Goal: Understand process/instructions

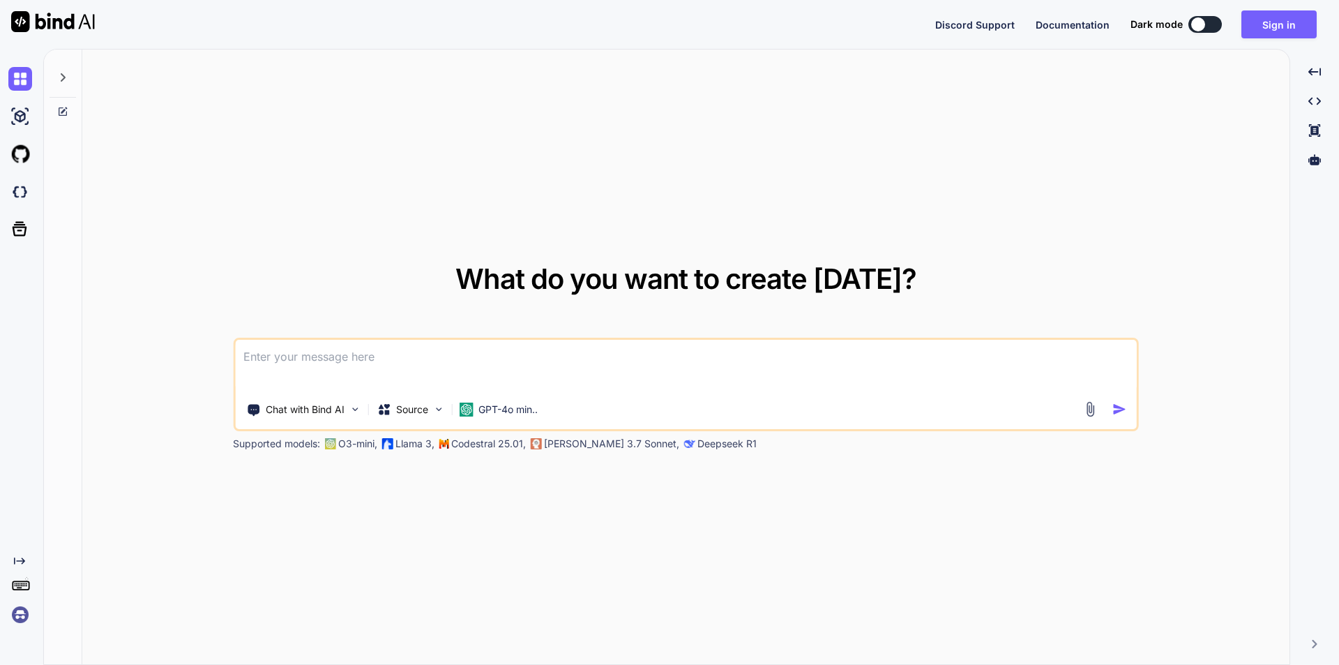
click at [406, 363] on textarea at bounding box center [686, 366] width 902 height 52
click at [1268, 28] on button "Sign in" at bounding box center [1278, 24] width 75 height 28
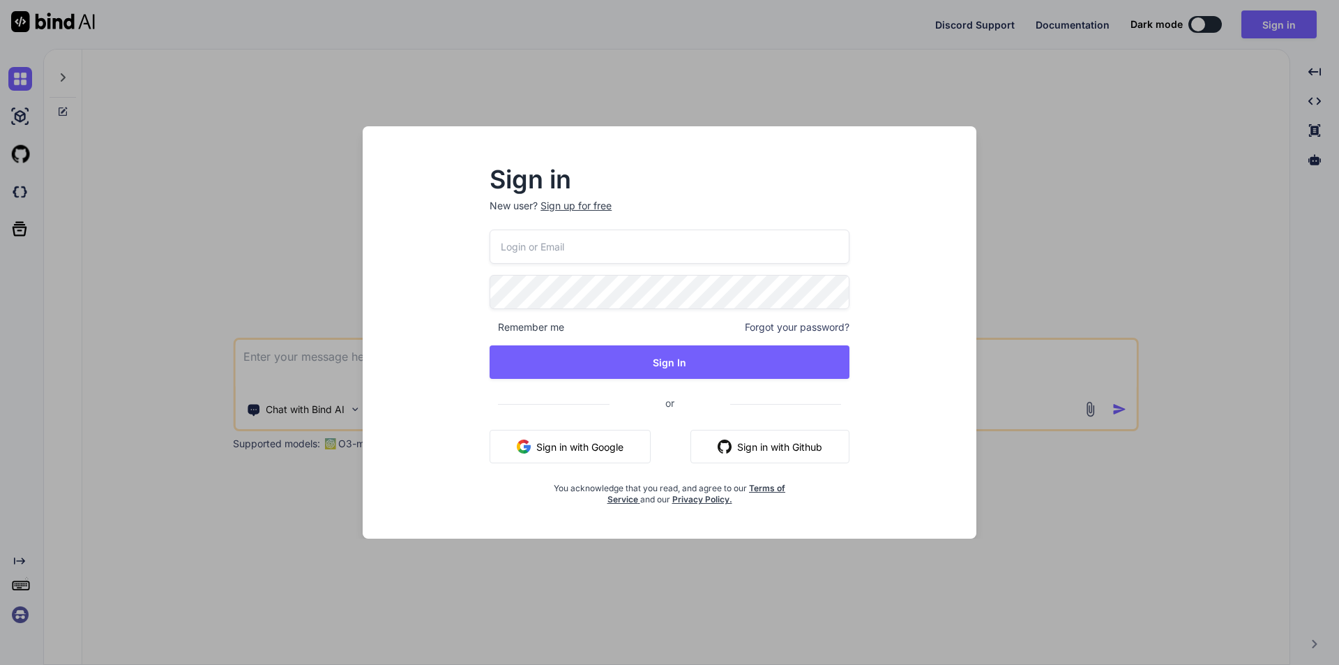
click at [684, 259] on input "email" at bounding box center [670, 246] width 360 height 34
type input "[EMAIL_ADDRESS][DOMAIN_NAME]"
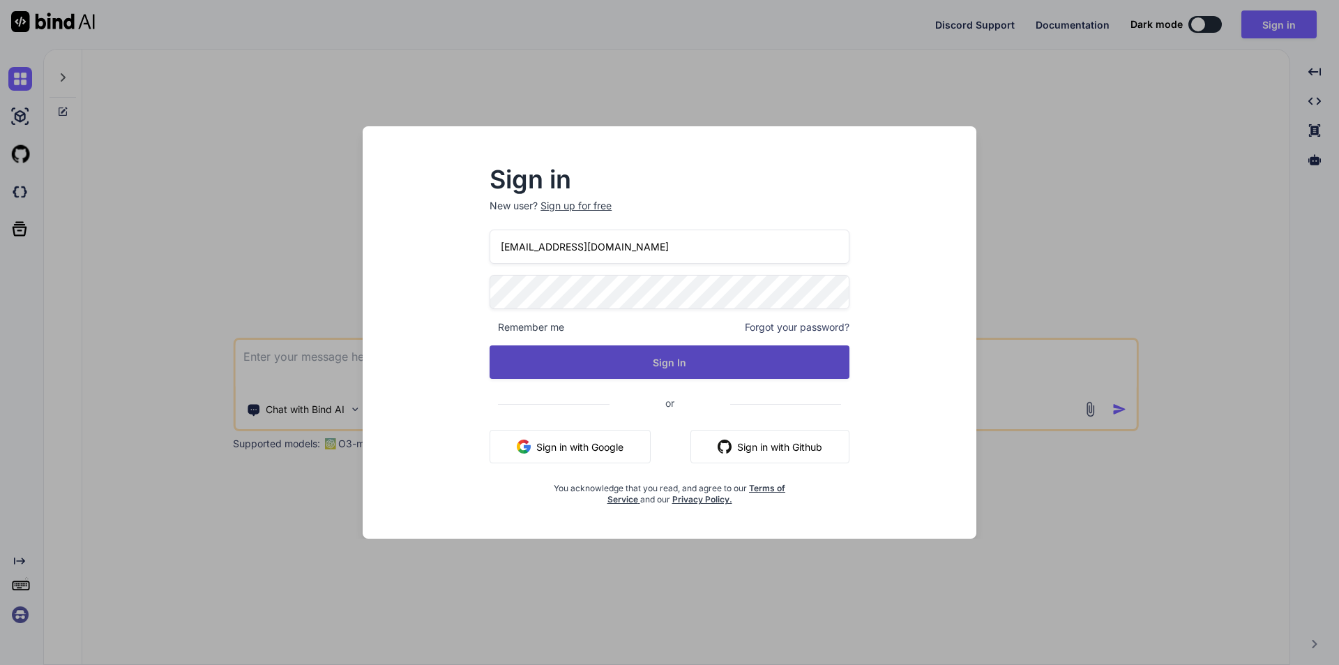
click at [703, 361] on button "Sign In" at bounding box center [670, 361] width 360 height 33
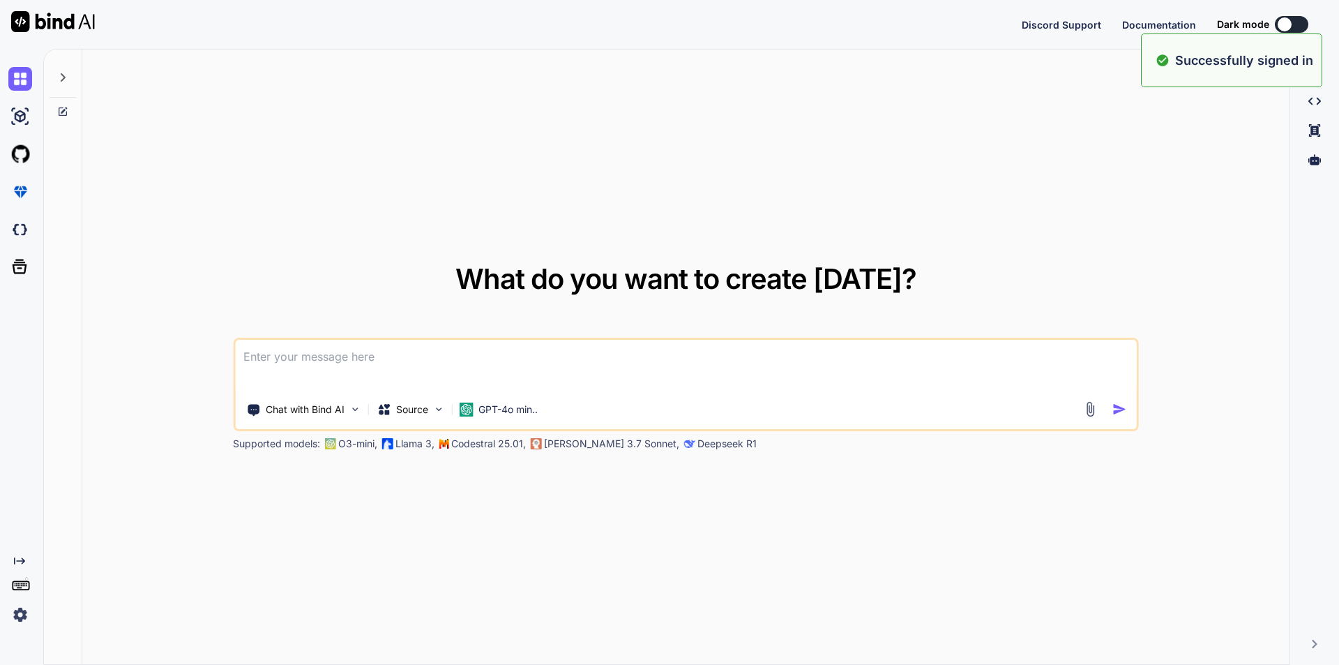
type textarea "x"
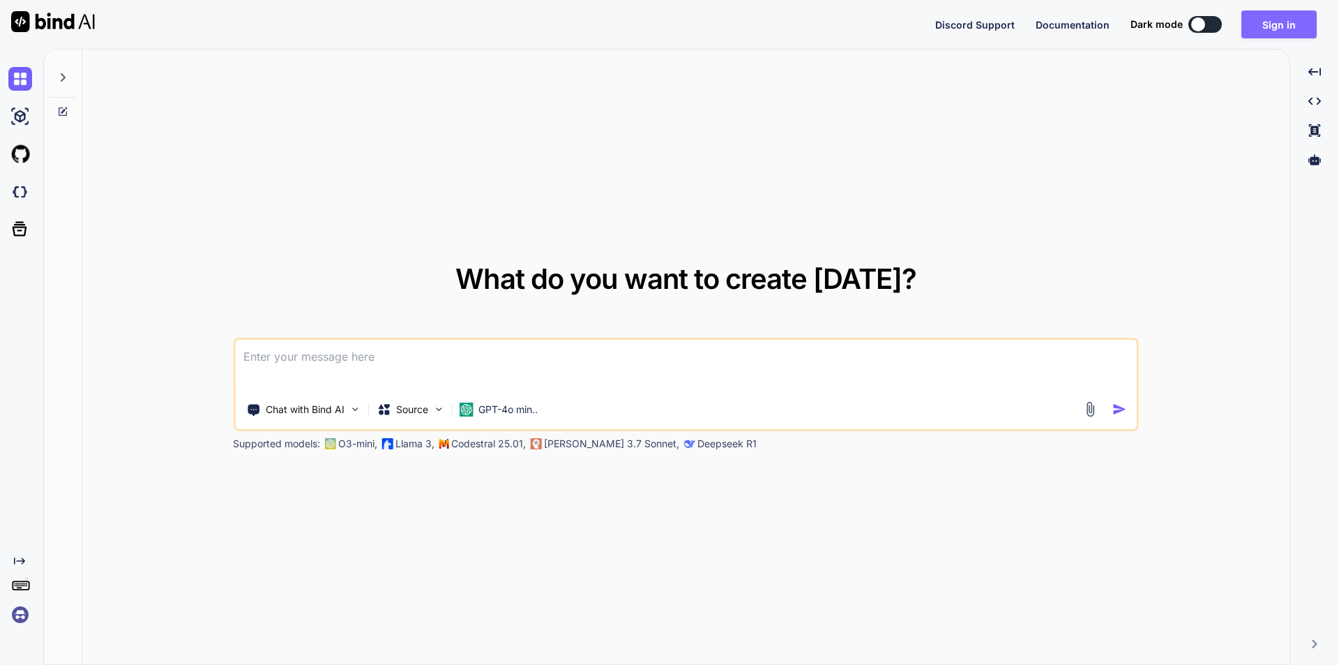
click at [1285, 23] on button "Sign in" at bounding box center [1278, 24] width 75 height 28
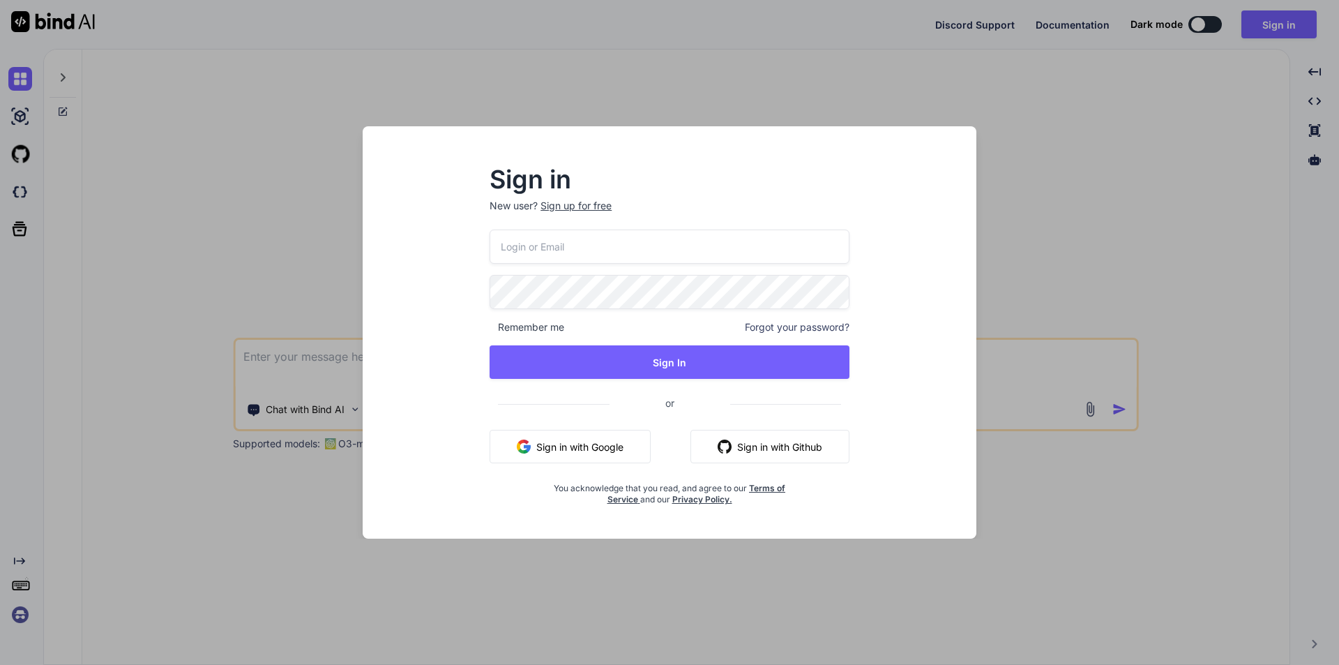
click at [699, 238] on input "email" at bounding box center [670, 246] width 360 height 34
type input "[EMAIL_ADDRESS][DOMAIN_NAME]"
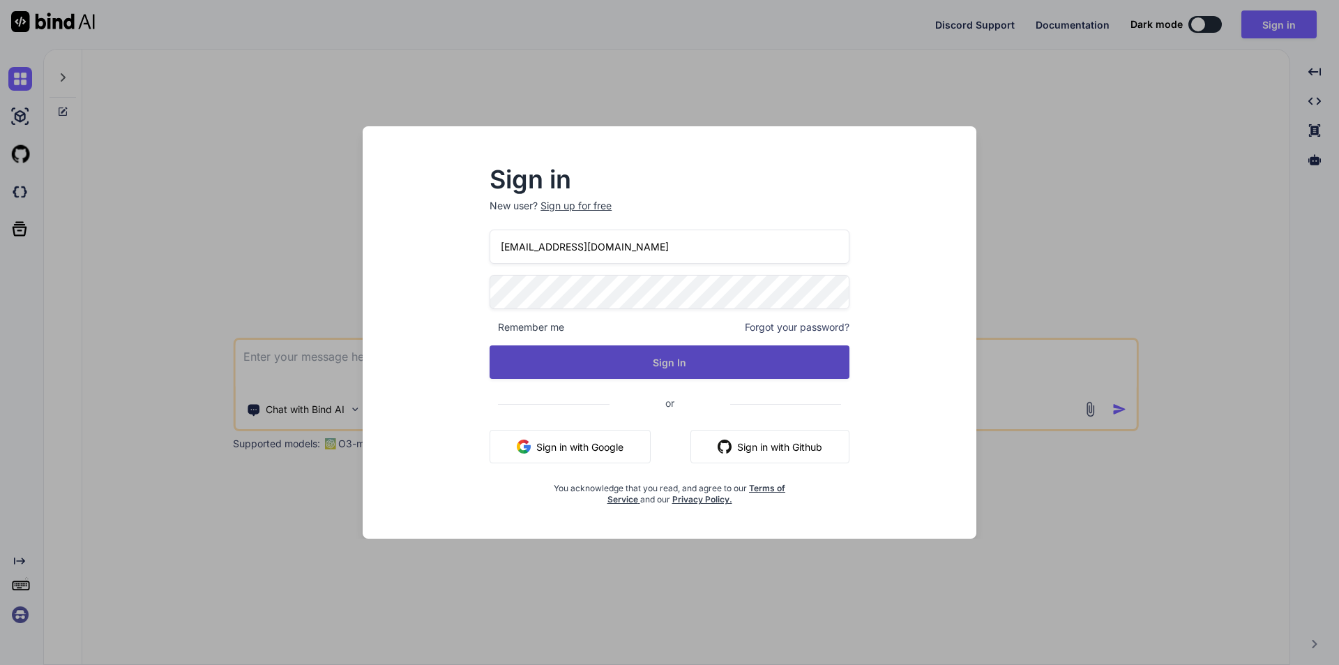
click at [677, 356] on button "Sign In" at bounding box center [670, 361] width 360 height 33
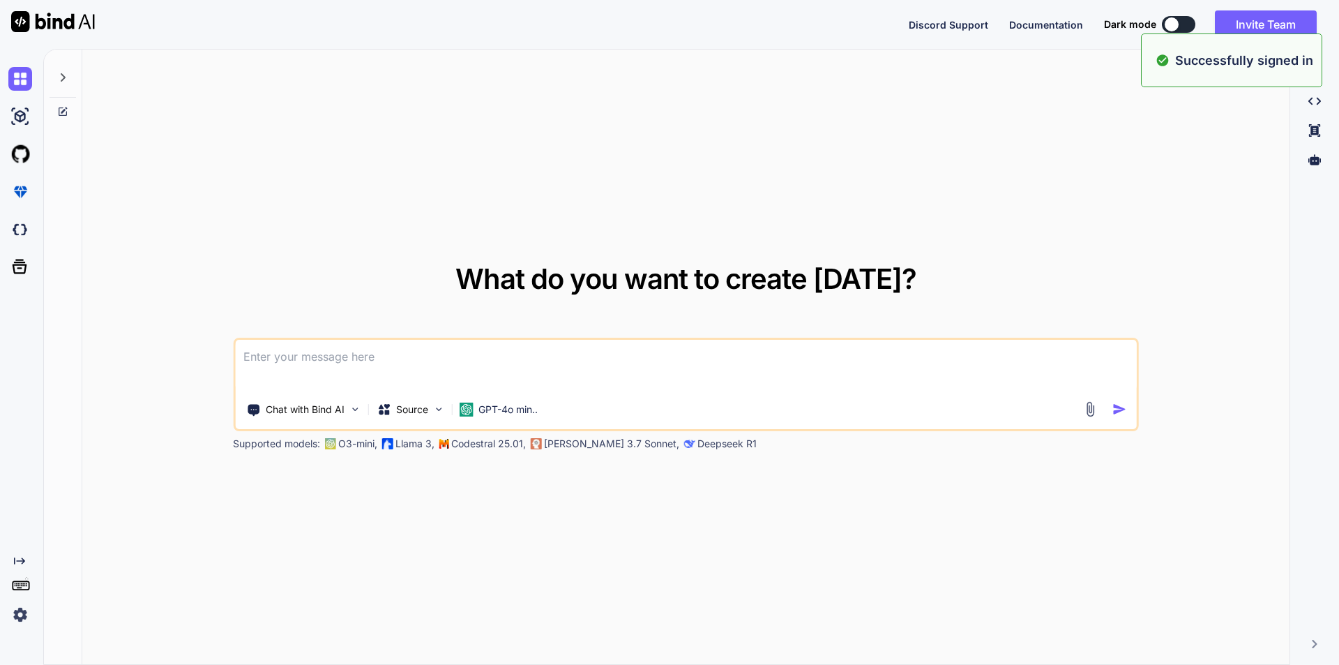
type textarea "x"
click at [639, 367] on textarea at bounding box center [686, 366] width 902 height 52
type textarea "c"
type textarea "x"
type textarea "cr"
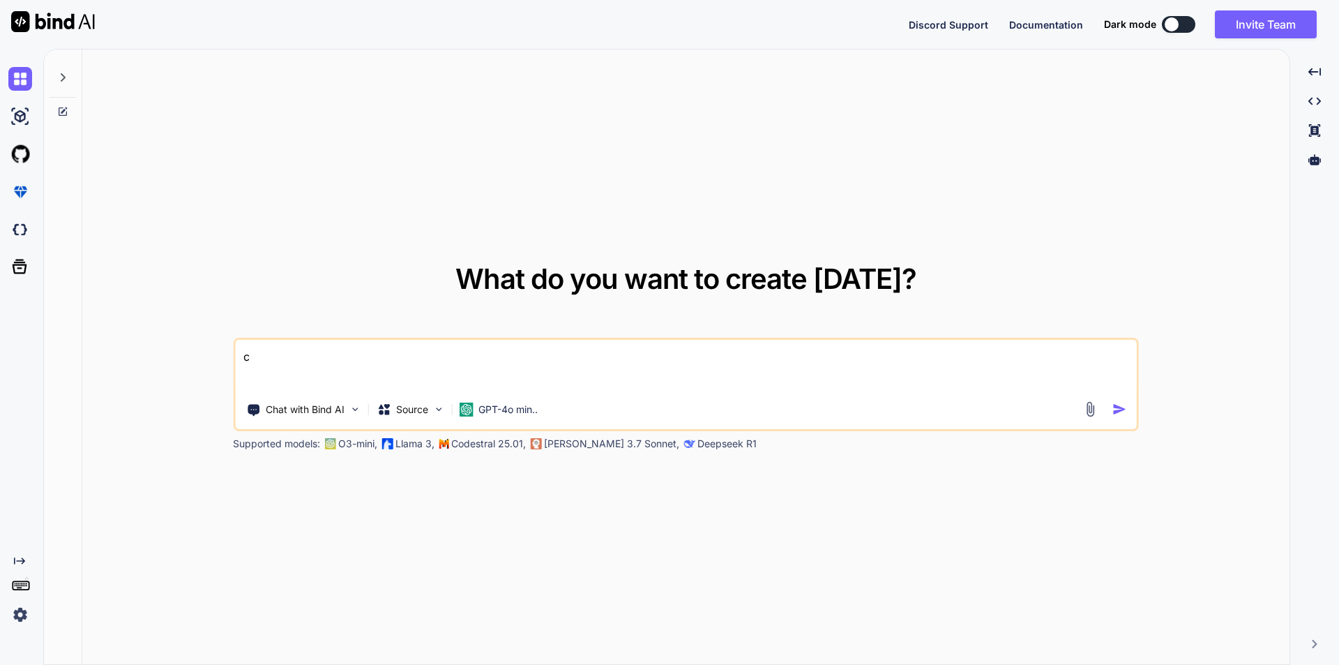
type textarea "x"
type textarea "cre"
type textarea "x"
type textarea "cret"
type textarea "x"
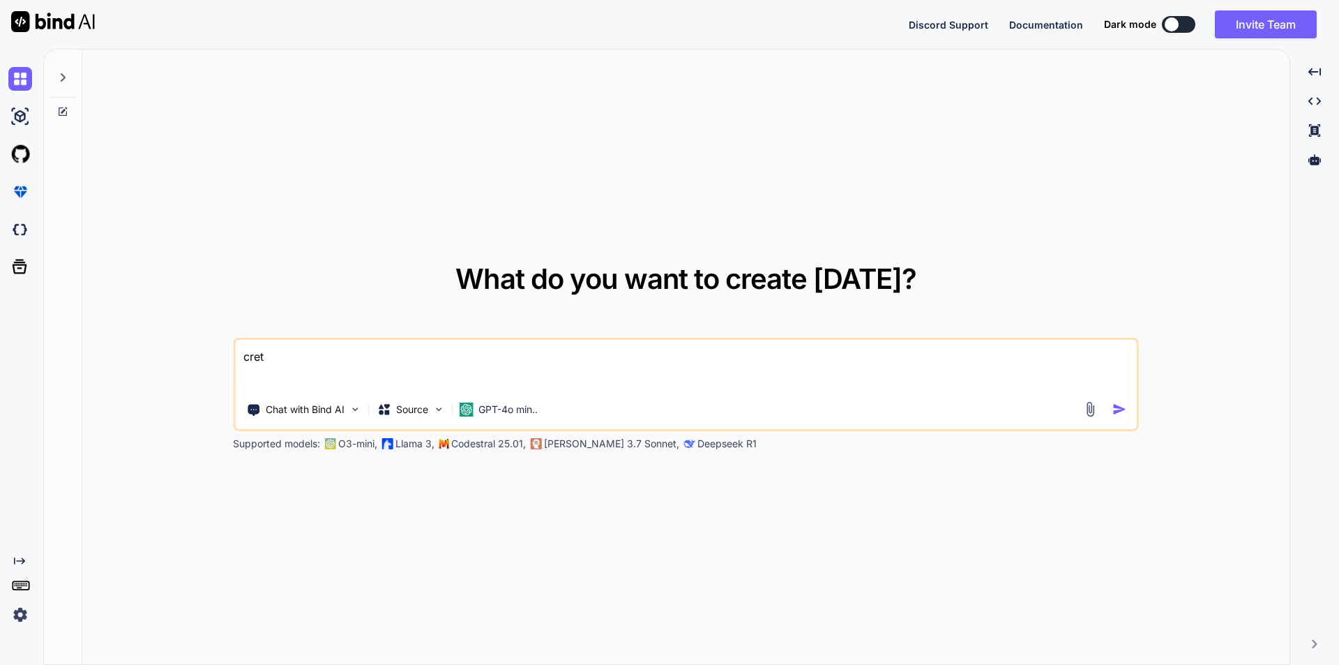
type textarea "crete"
type textarea "x"
type textarea "crete"
type textarea "x"
type textarea "crete"
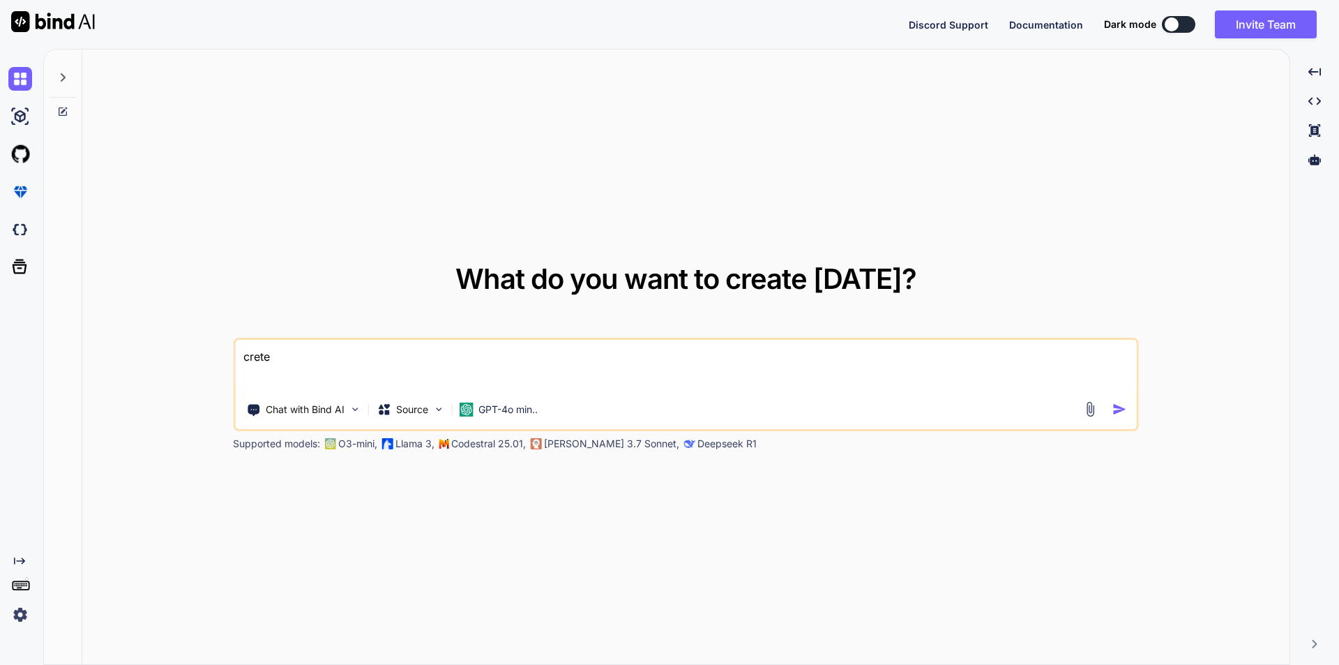
type textarea "x"
type textarea "cret"
type textarea "x"
type textarea "cre"
type textarea "x"
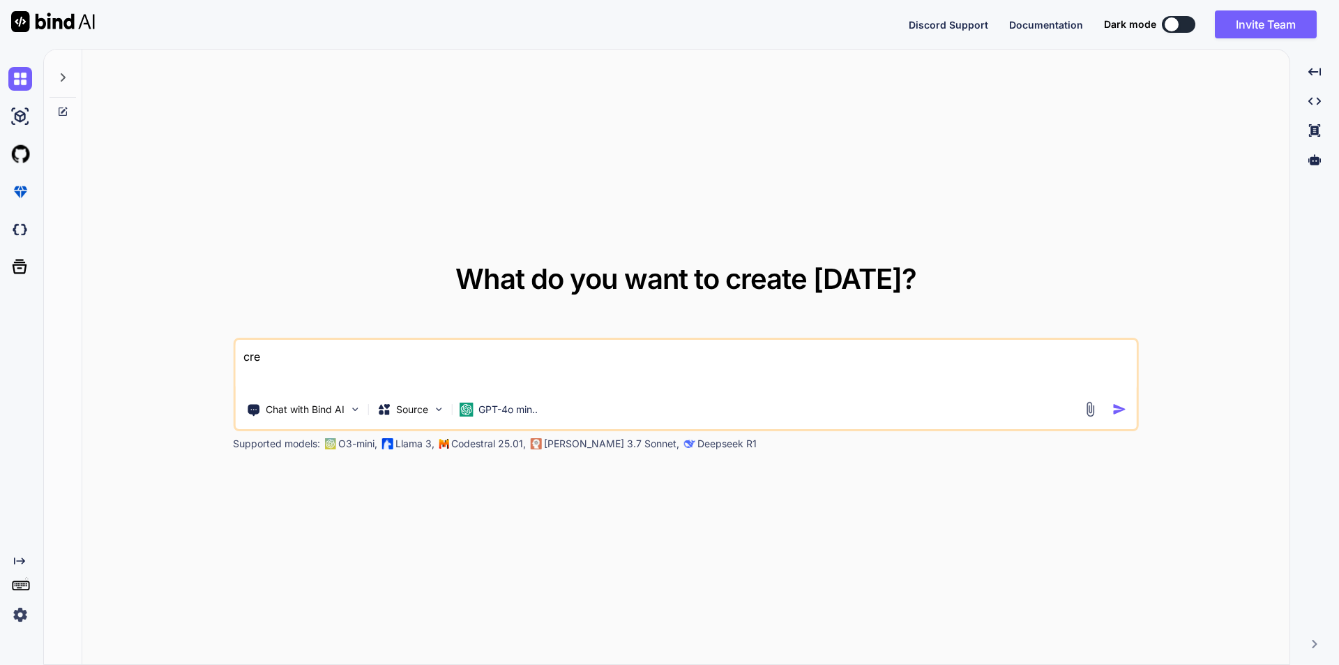
type textarea "crea"
type textarea "x"
type textarea "crear"
type textarea "x"
type textarea "creare"
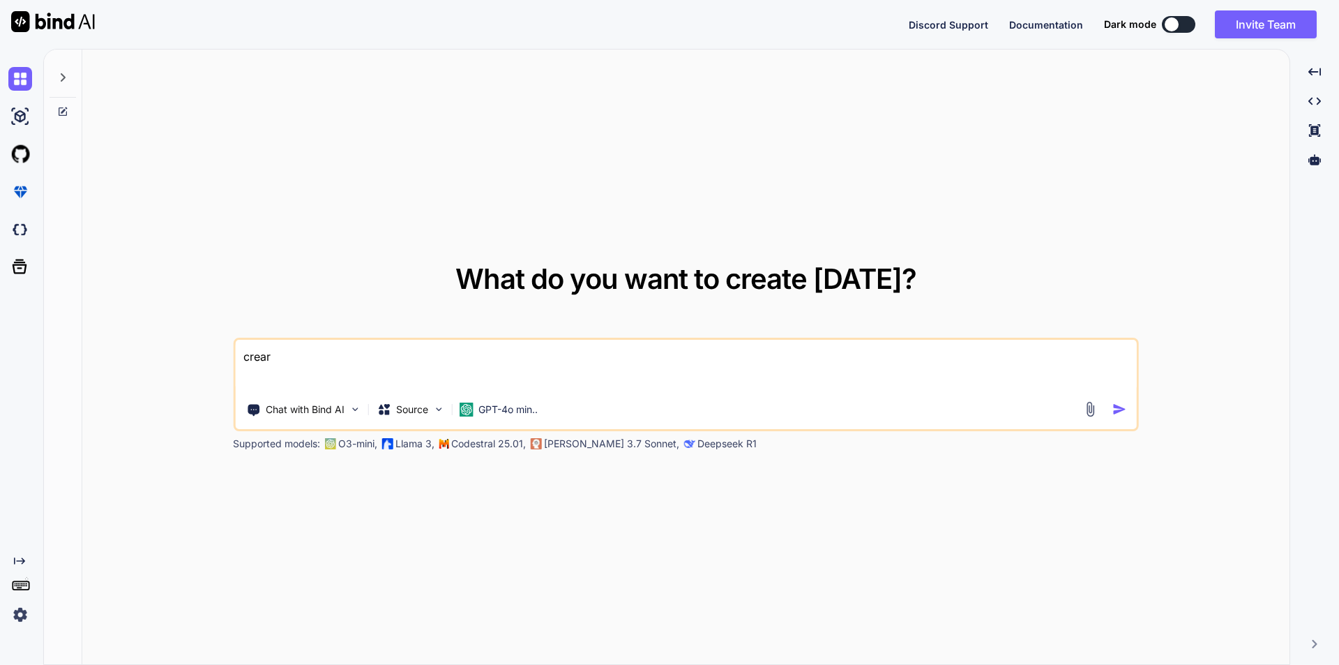
type textarea "x"
type textarea "crear"
type textarea "x"
type textarea "crea"
type textarea "x"
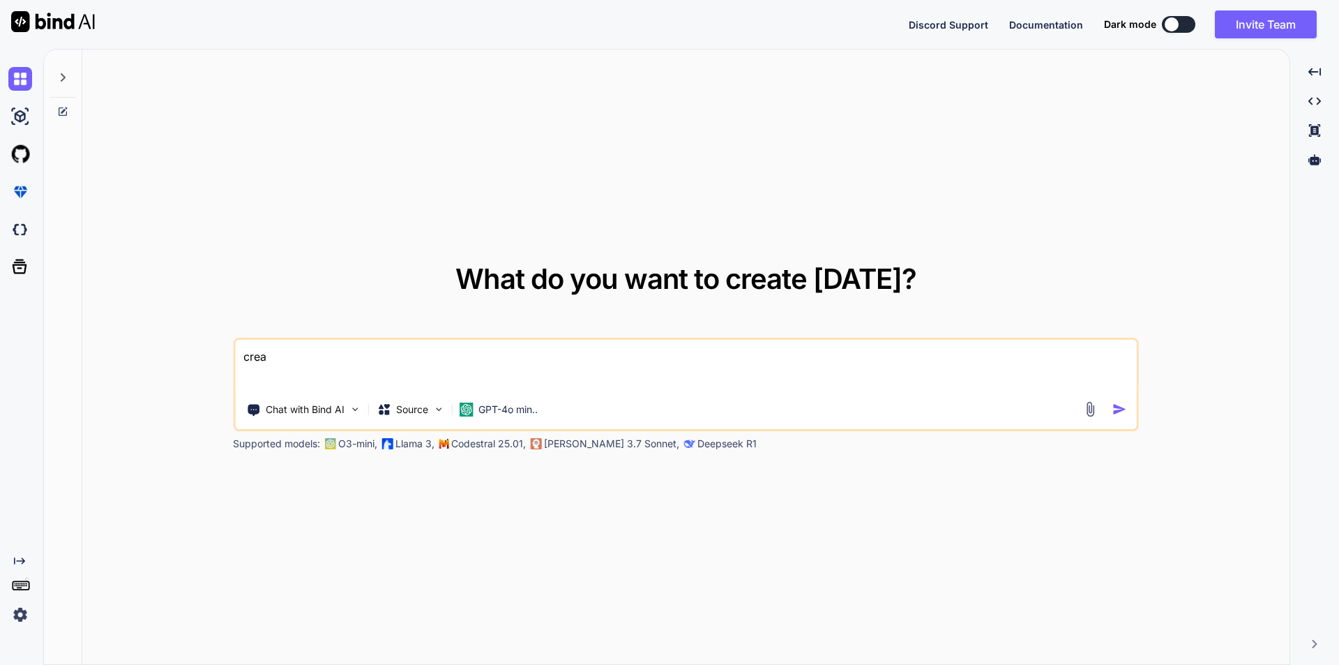
type textarea "creat"
type textarea "x"
type textarea "create"
type textarea "x"
type textarea "create"
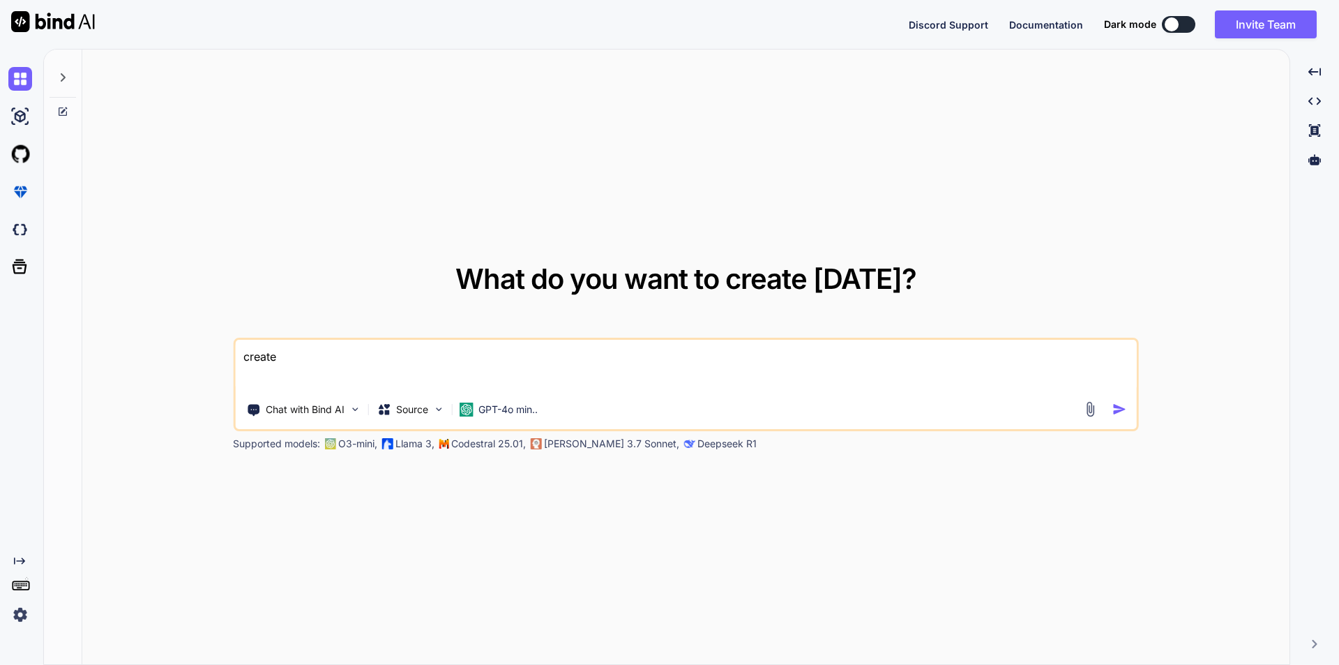
type textarea "x"
type textarea "create c"
type textarea "x"
type textarea "create co"
type textarea "x"
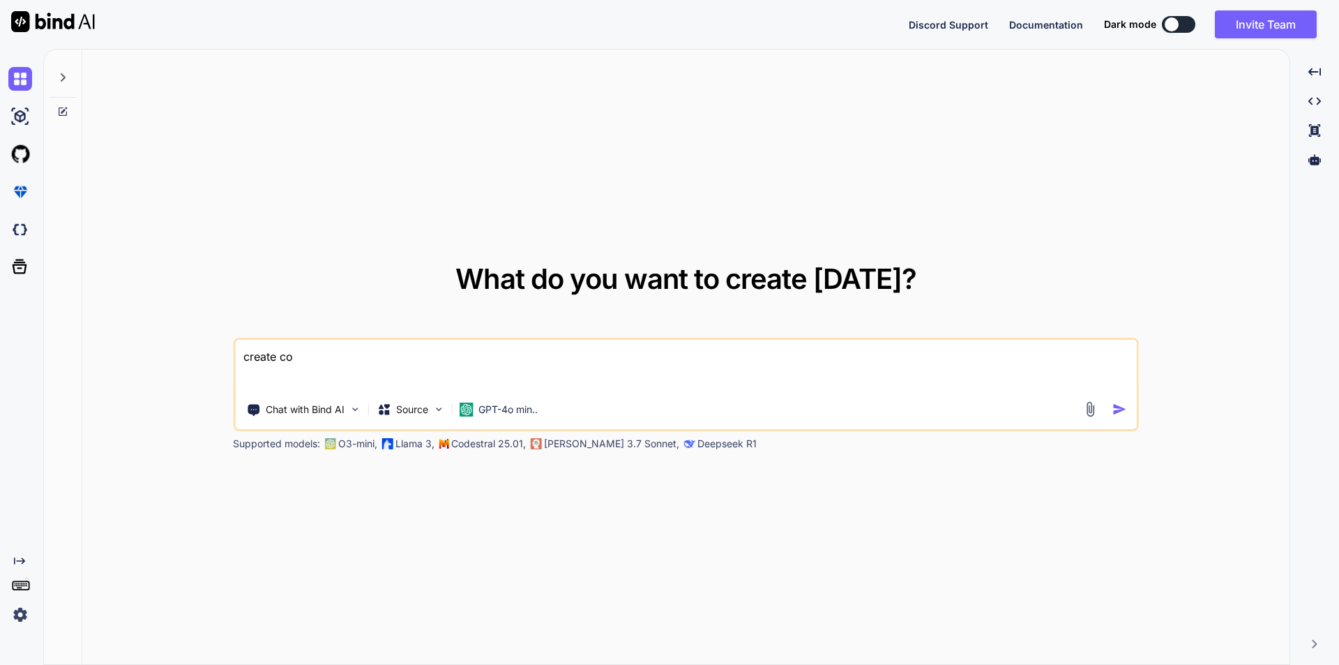
type textarea "create com"
type textarea "x"
type textarea "create comm"
type textarea "x"
type textarea "create comma"
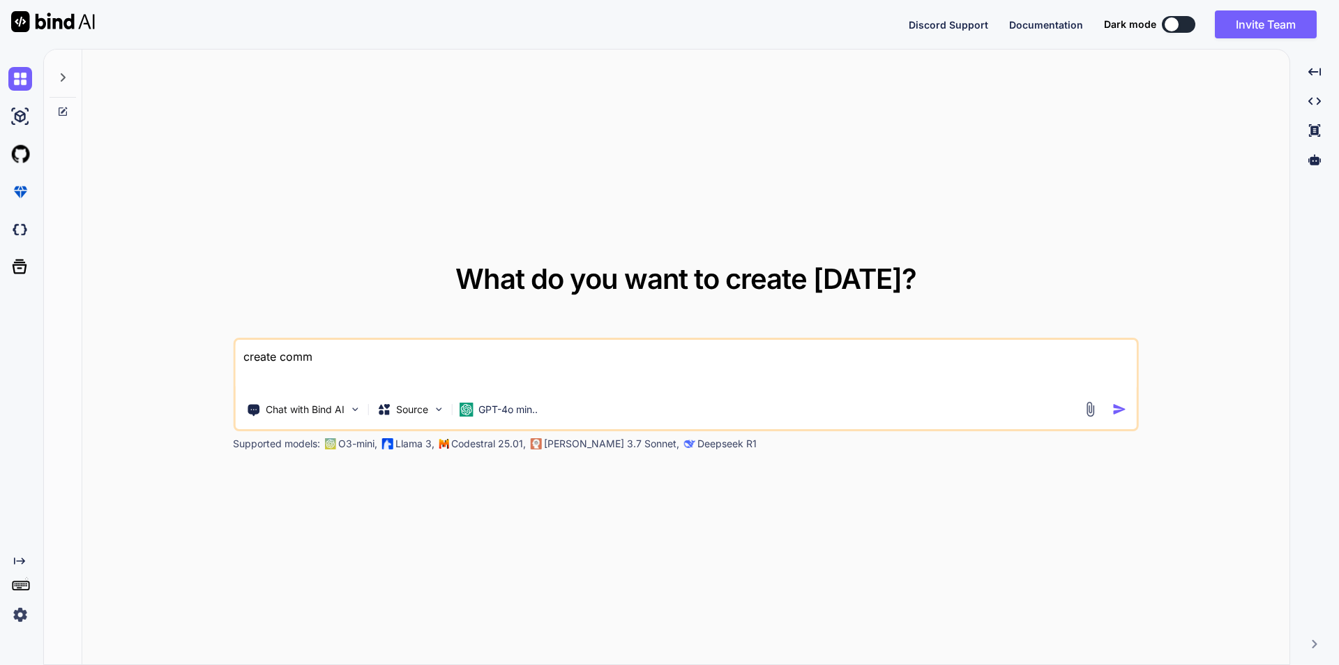
type textarea "x"
type textarea "create comman"
type textarea "x"
type textarea "create command"
type textarea "x"
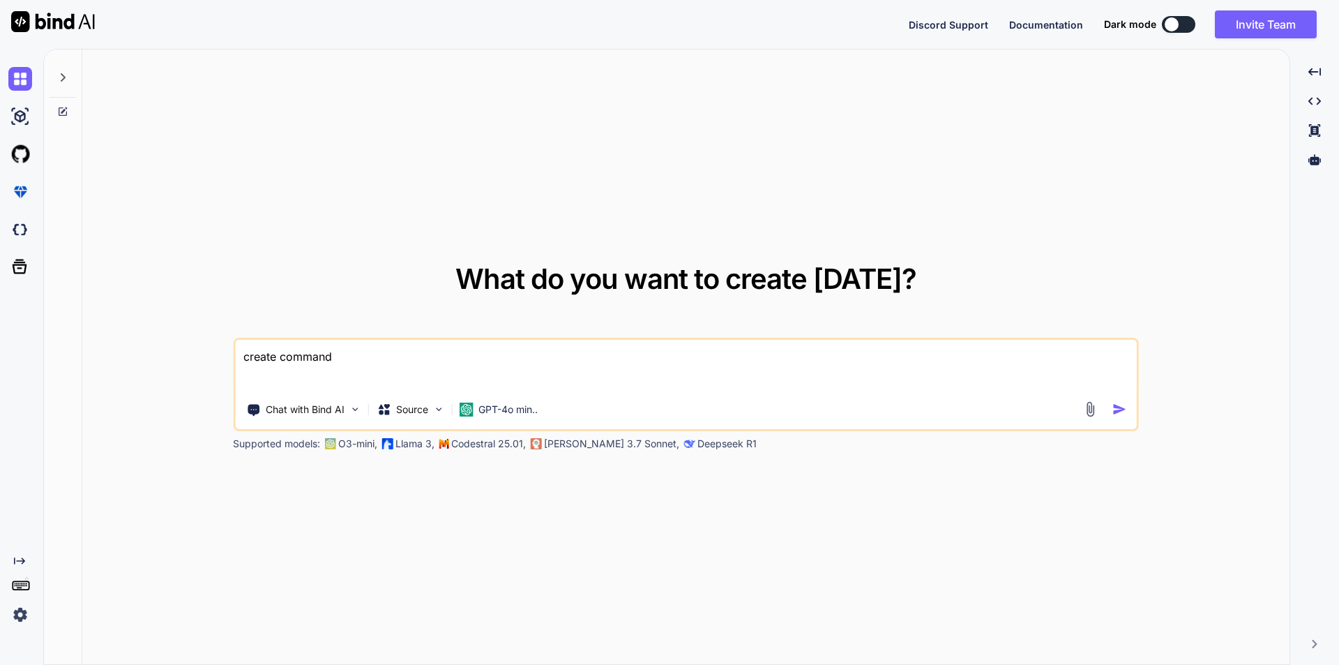
type textarea "create command"
type textarea "x"
type textarea "create command f"
type textarea "x"
type textarea "create command fo"
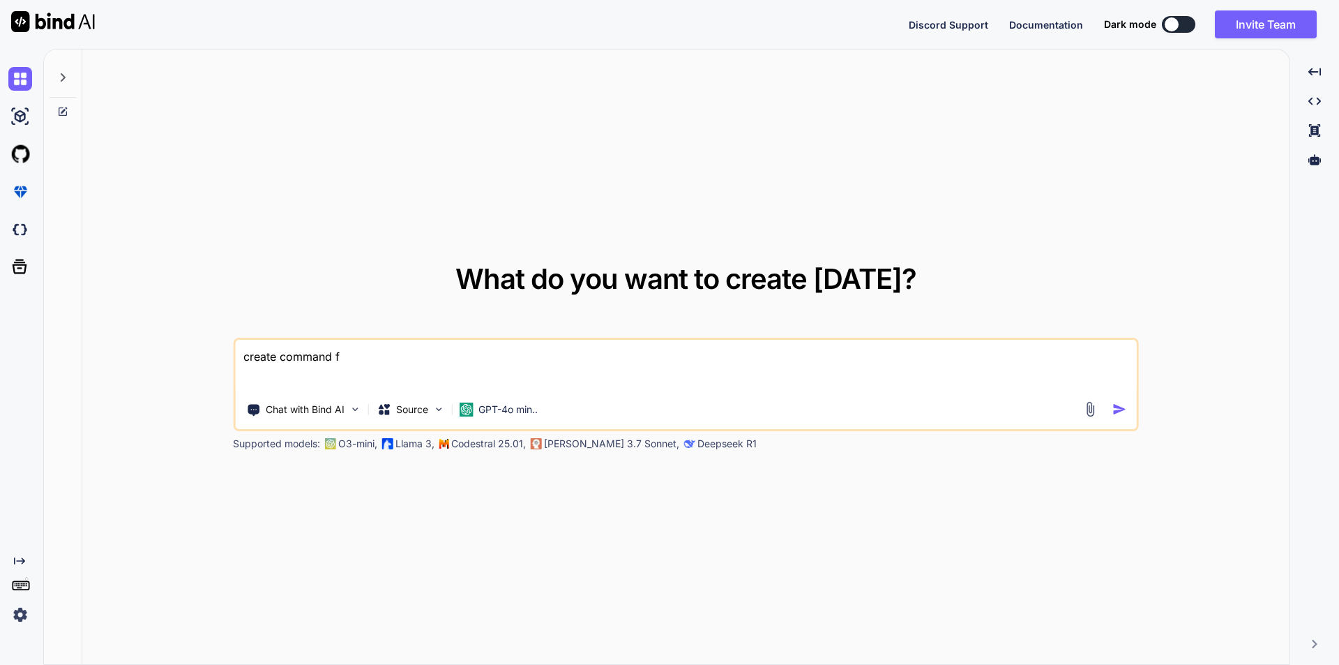
type textarea "x"
type textarea "create command for"
type textarea "x"
type textarea "create command for"
type textarea "x"
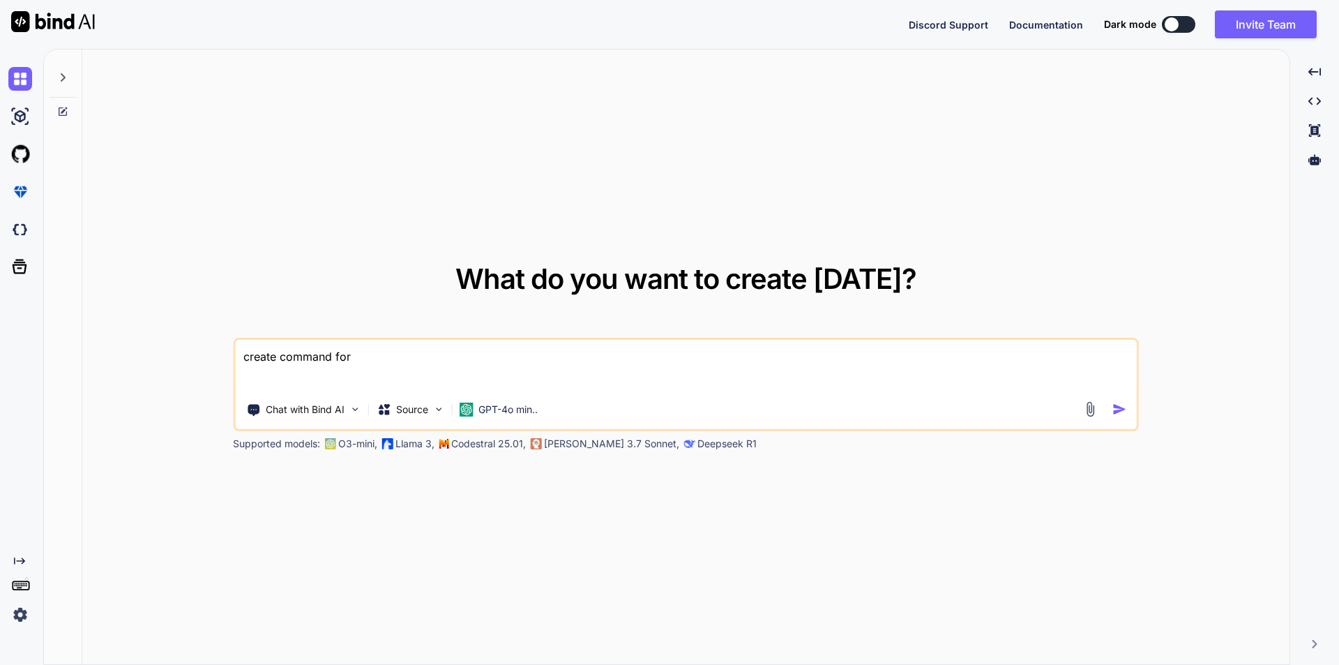
type textarea "creat command for"
type textarea "x"
type textarea "crea command for"
type textarea "x"
type textarea "cre command for"
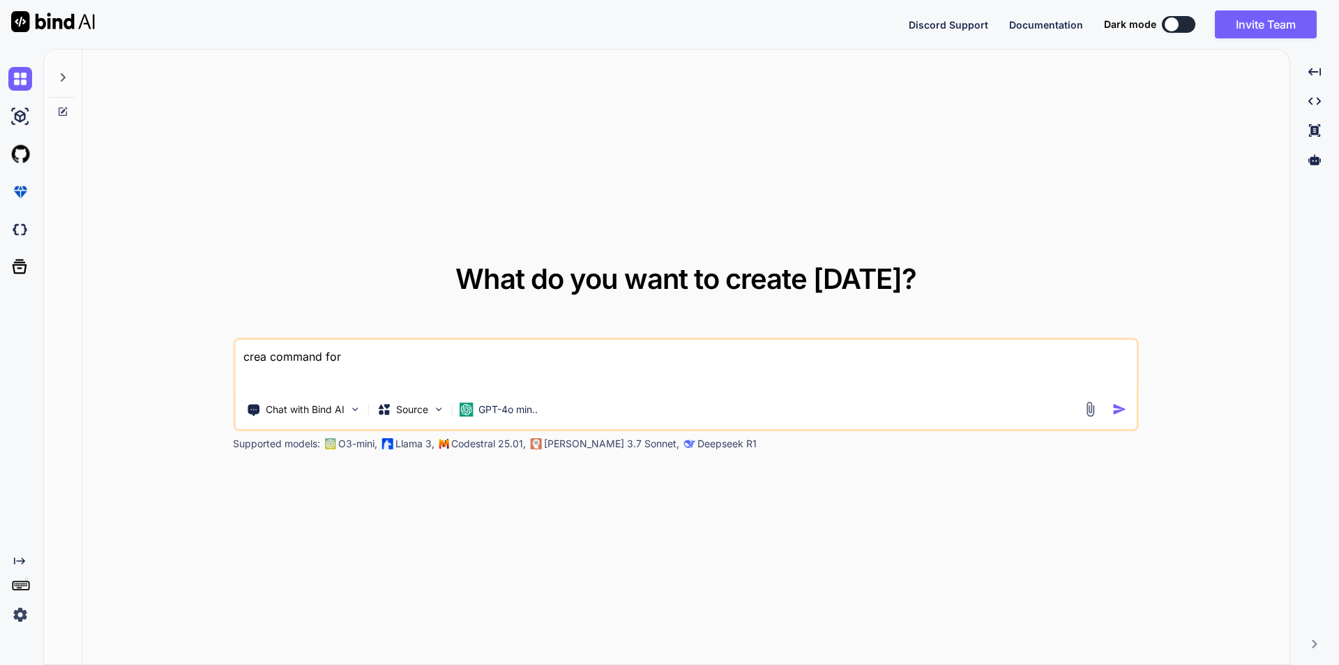
type textarea "x"
type textarea "cr command for"
type textarea "x"
type textarea "c command for"
type textarea "x"
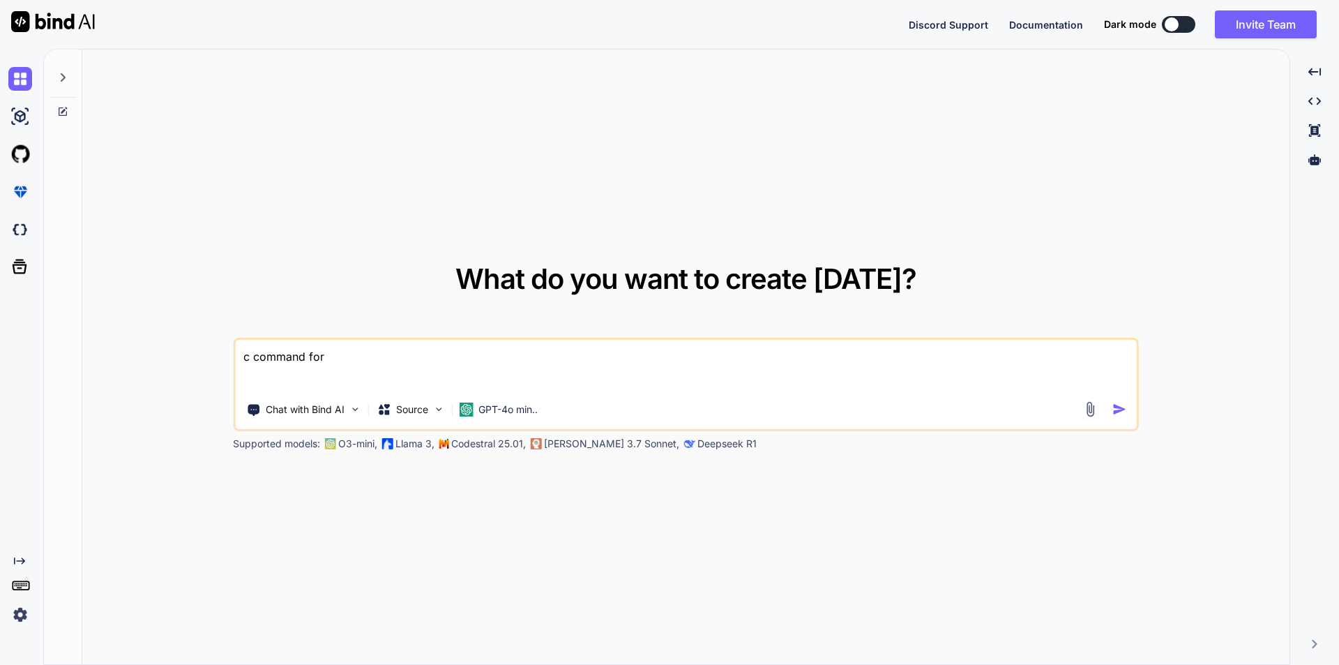
type textarea "command for"
type textarea "x"
type textarea "m command for"
type textarea "x"
type textarea "ma command for"
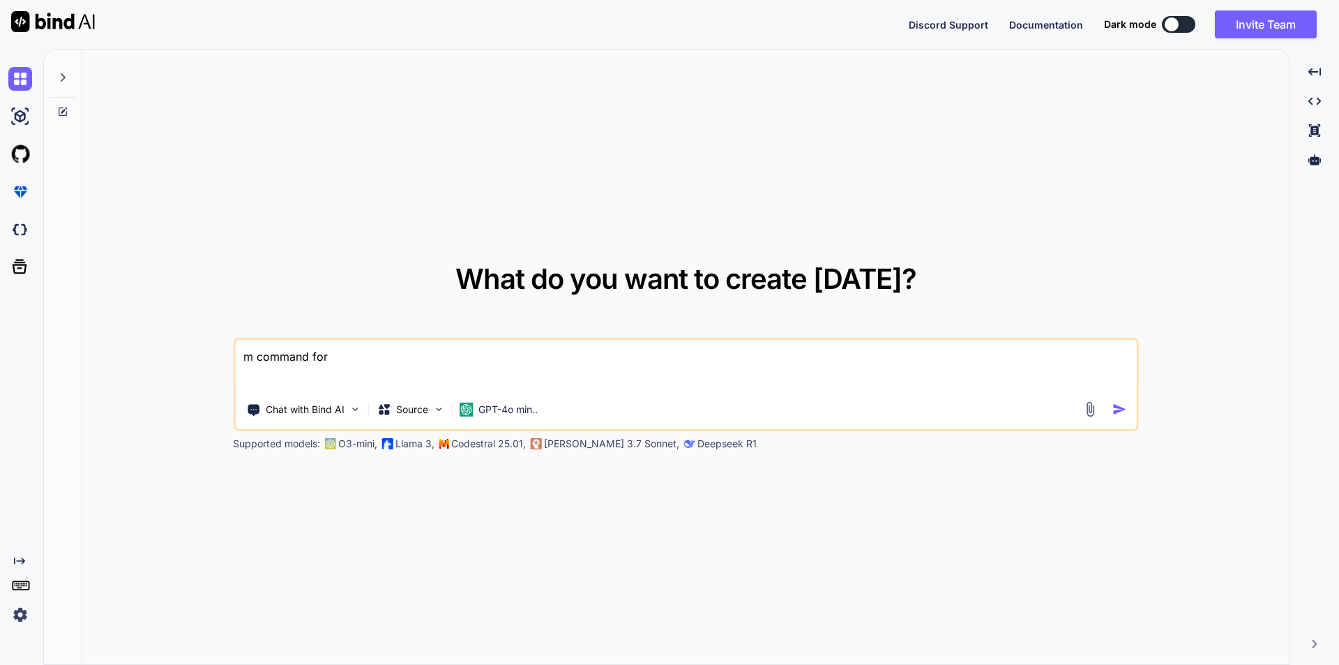
type textarea "x"
type textarea "mak command for"
type textarea "x"
type textarea "make command for"
type textarea "x"
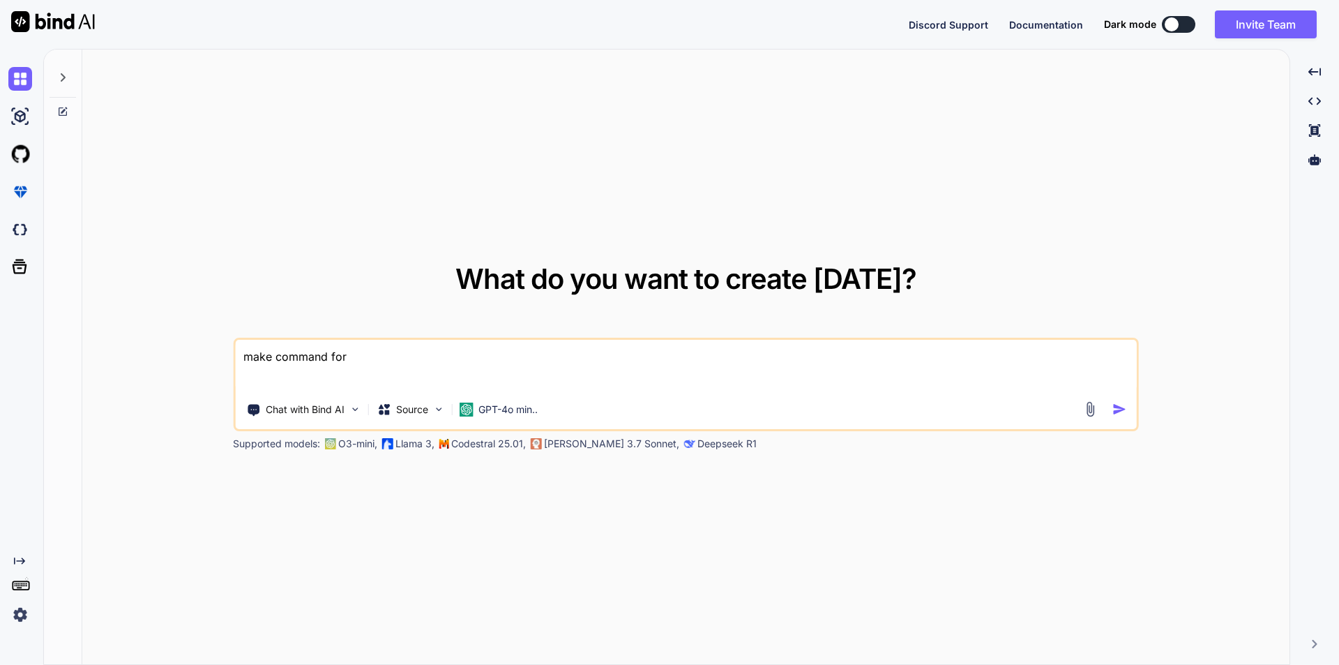
type textarea "make command for"
type textarea "x"
type textarea "make command for c"
type textarea "x"
type textarea "make command for cr"
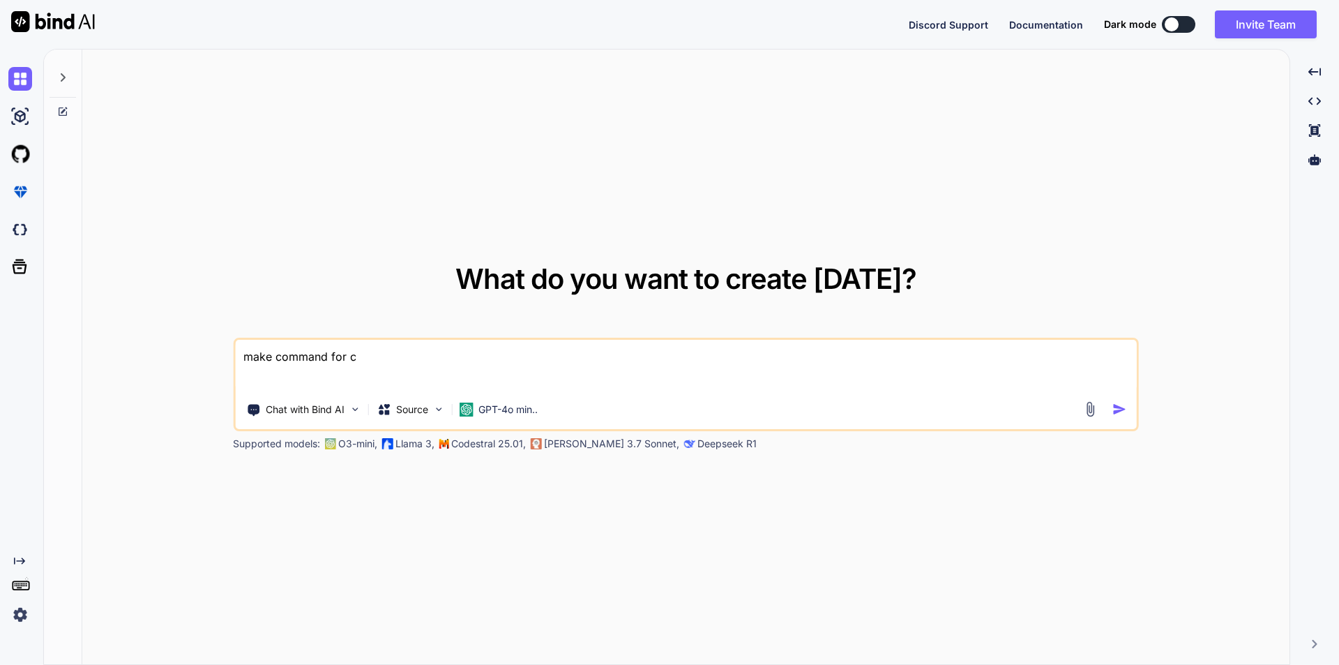
type textarea "x"
type textarea "make command for cre"
type textarea "x"
type textarea "make command for crea"
type textarea "x"
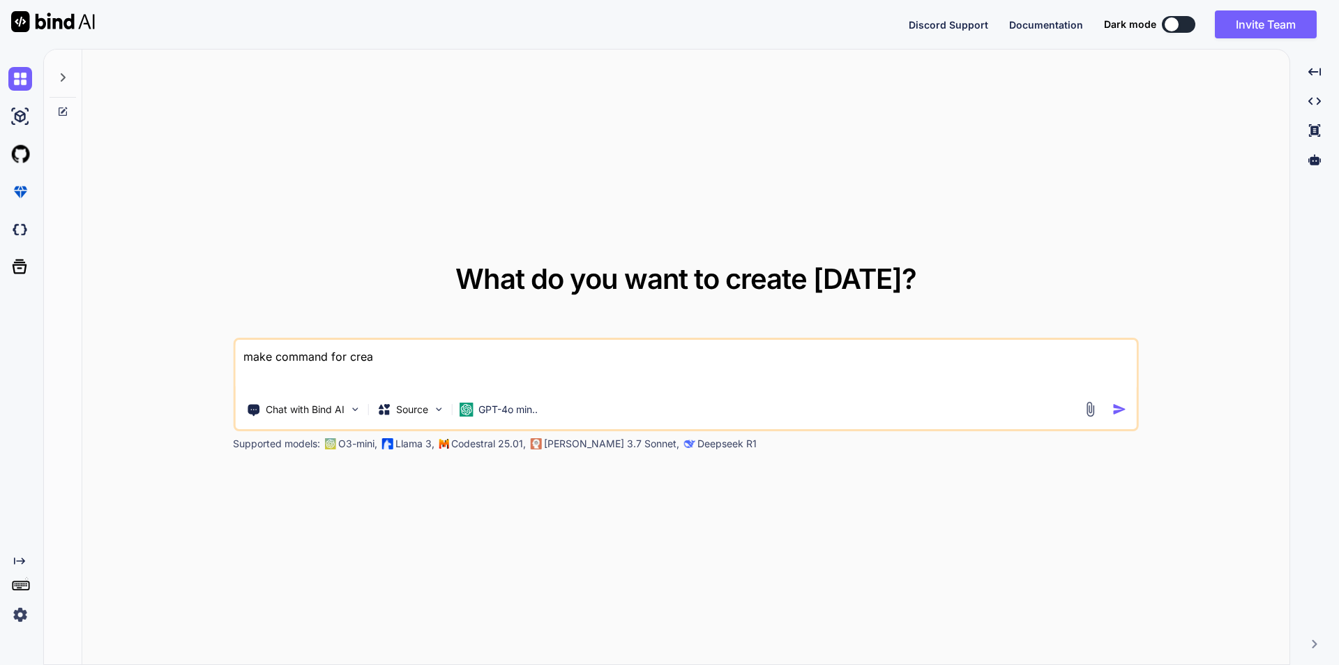
type textarea "make command for creae"
type textarea "x"
type textarea "make command for crea"
type textarea "x"
type textarea "make command for creat"
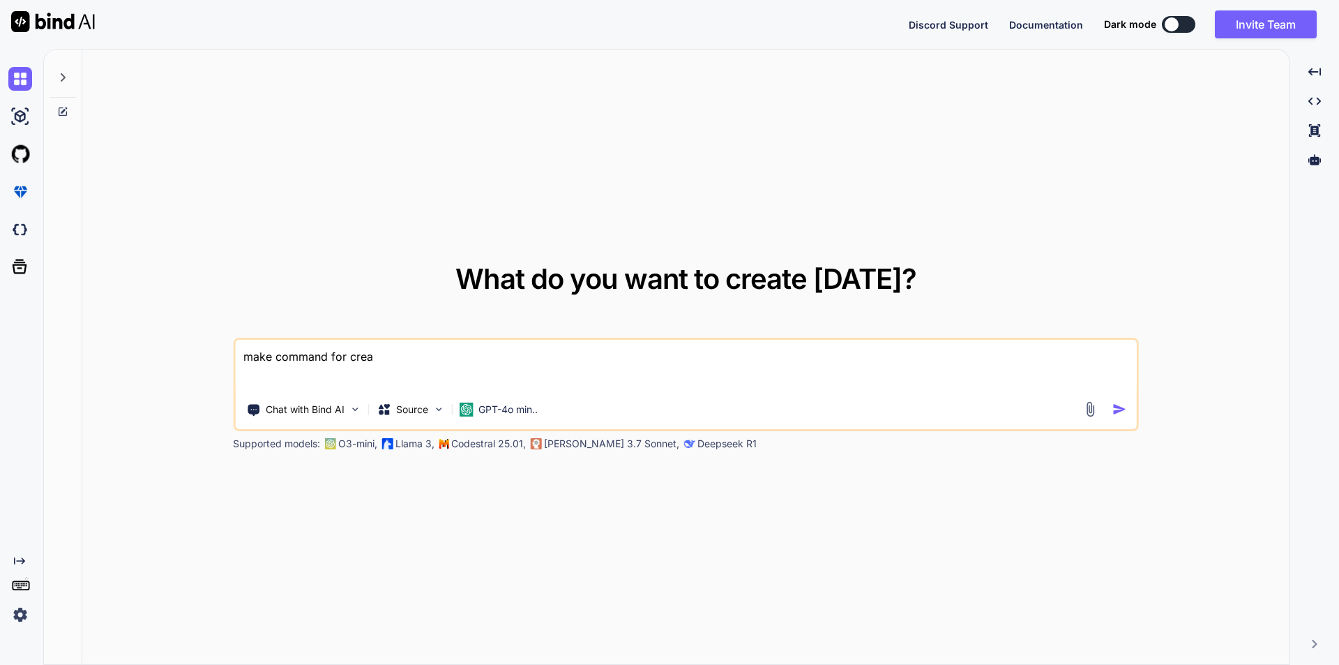
type textarea "x"
type textarea "make command for create"
type textarea "x"
type textarea "make command for create"
type textarea "x"
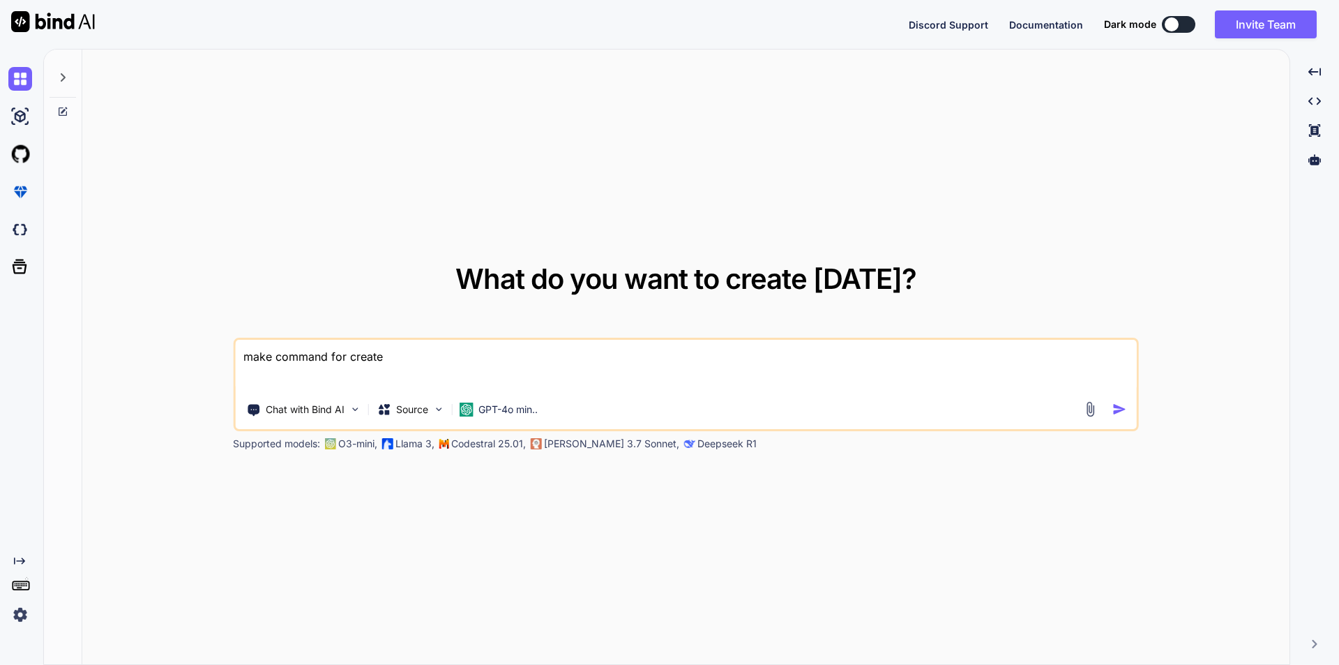
type textarea "make command for create m"
type textarea "x"
type textarea "make command for create mo"
type textarea "x"
type textarea "make command for create mod"
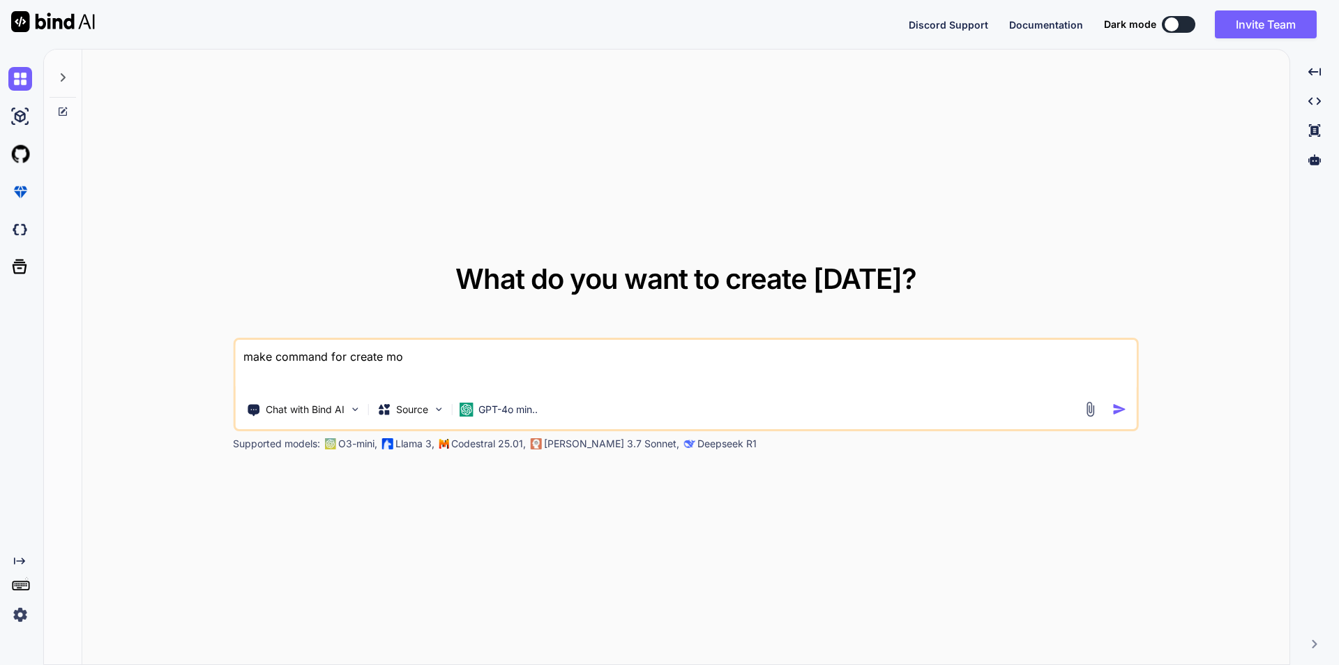
type textarea "x"
type textarea "make command for create mode"
type textarea "x"
type textarea "make command for create model"
type textarea "x"
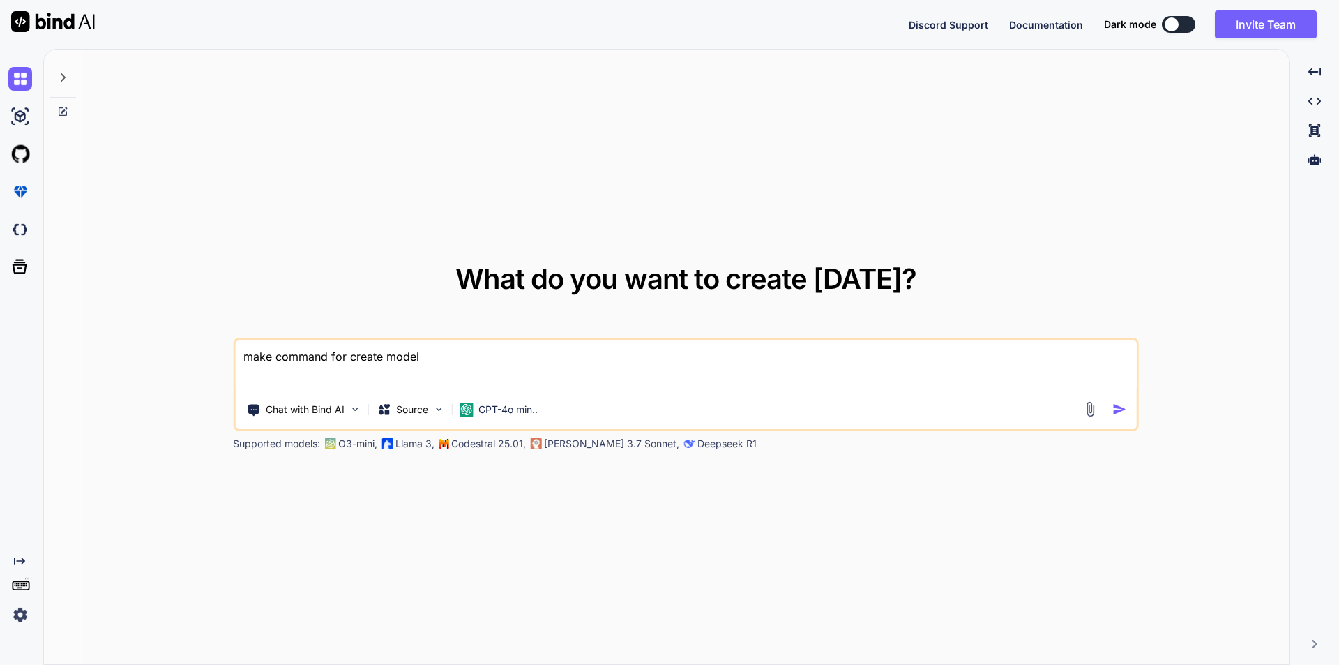
type textarea "make command for create model"
type textarea "x"
type textarea "make command for create model c"
type textarea "x"
type textarea "make command for create model co"
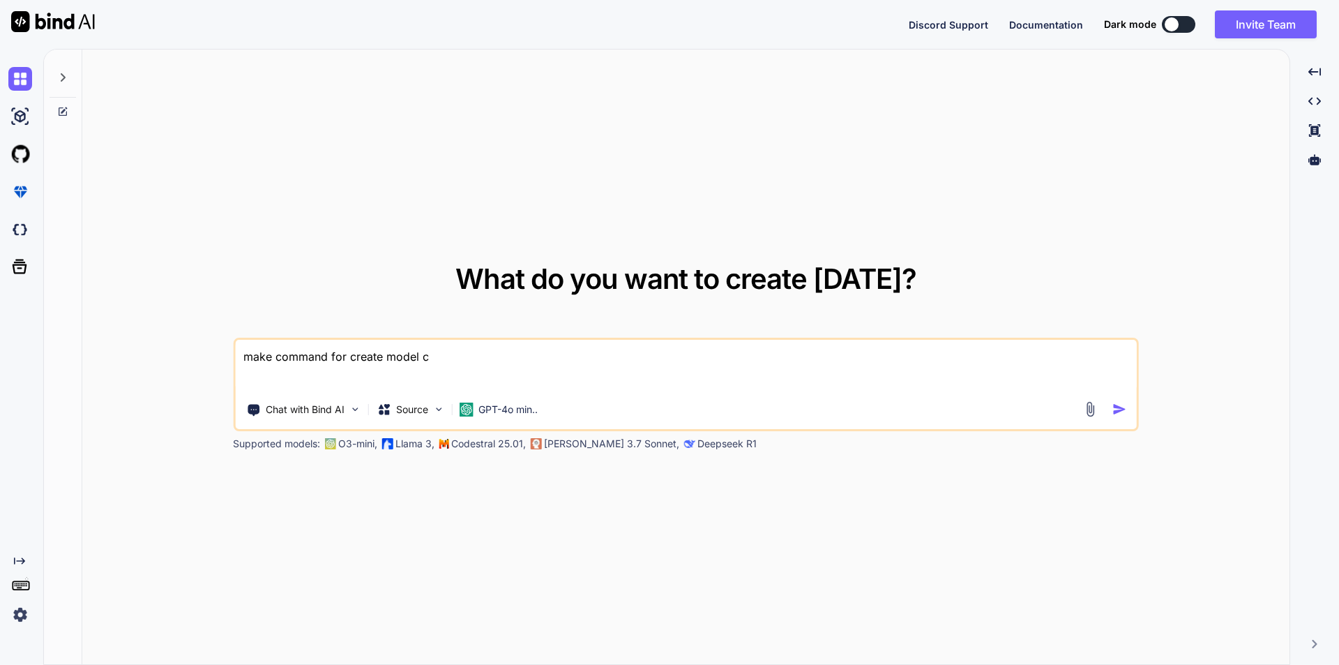
type textarea "x"
type textarea "make command for create model con"
type textarea "x"
type textarea "make command for create model cont"
type textarea "x"
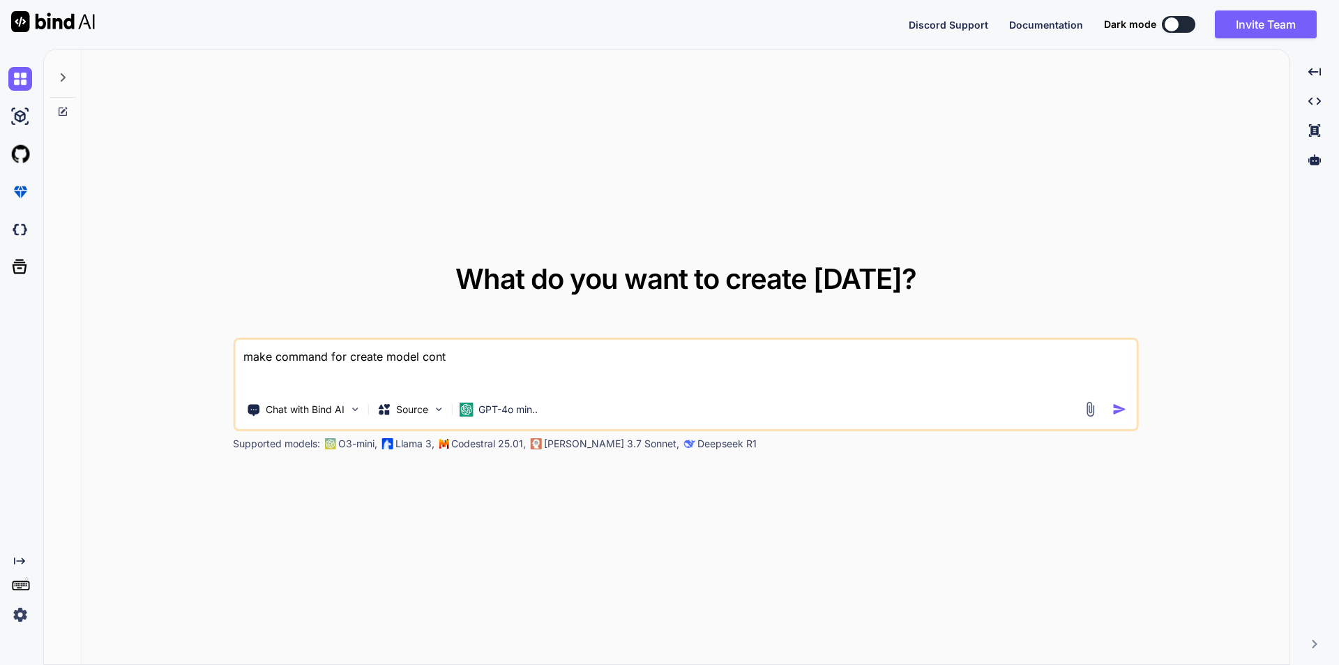
type textarea "make command for create model contr"
type textarea "x"
type textarea "make command for create model contro"
type textarea "x"
type textarea "make command for create model control"
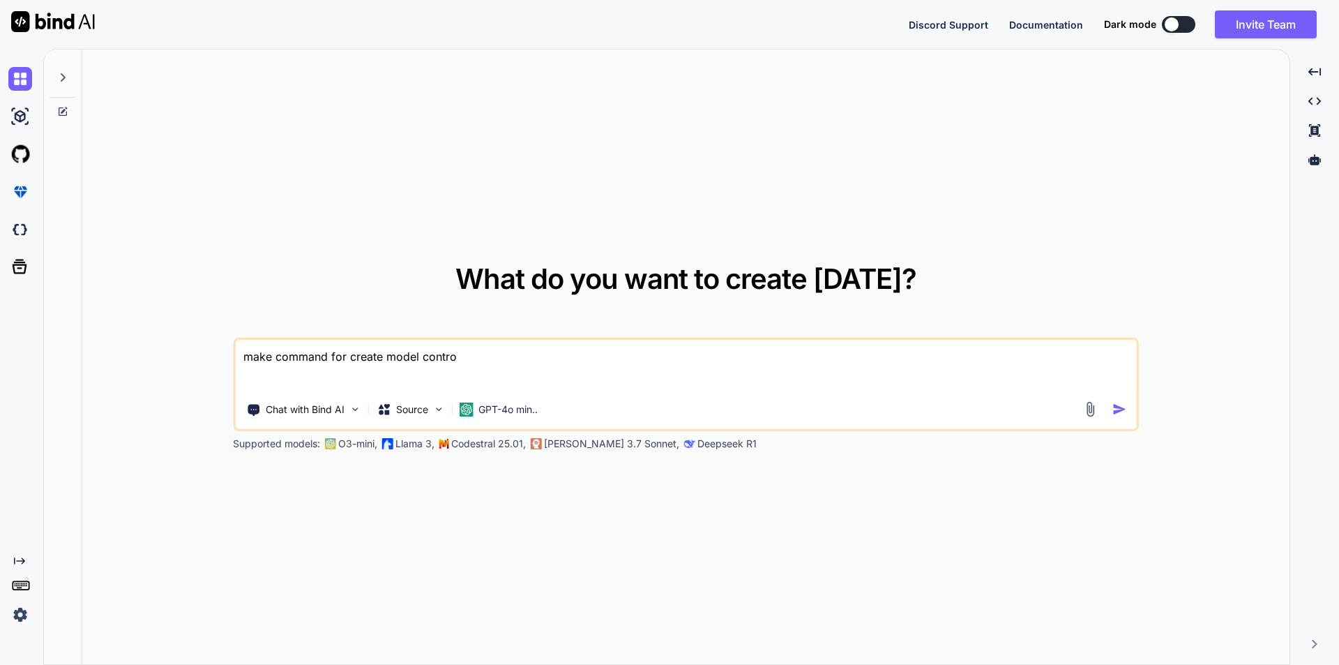
type textarea "x"
type textarea "make command for create model controll"
type textarea "x"
type textarea "make command for create model controlle"
type textarea "x"
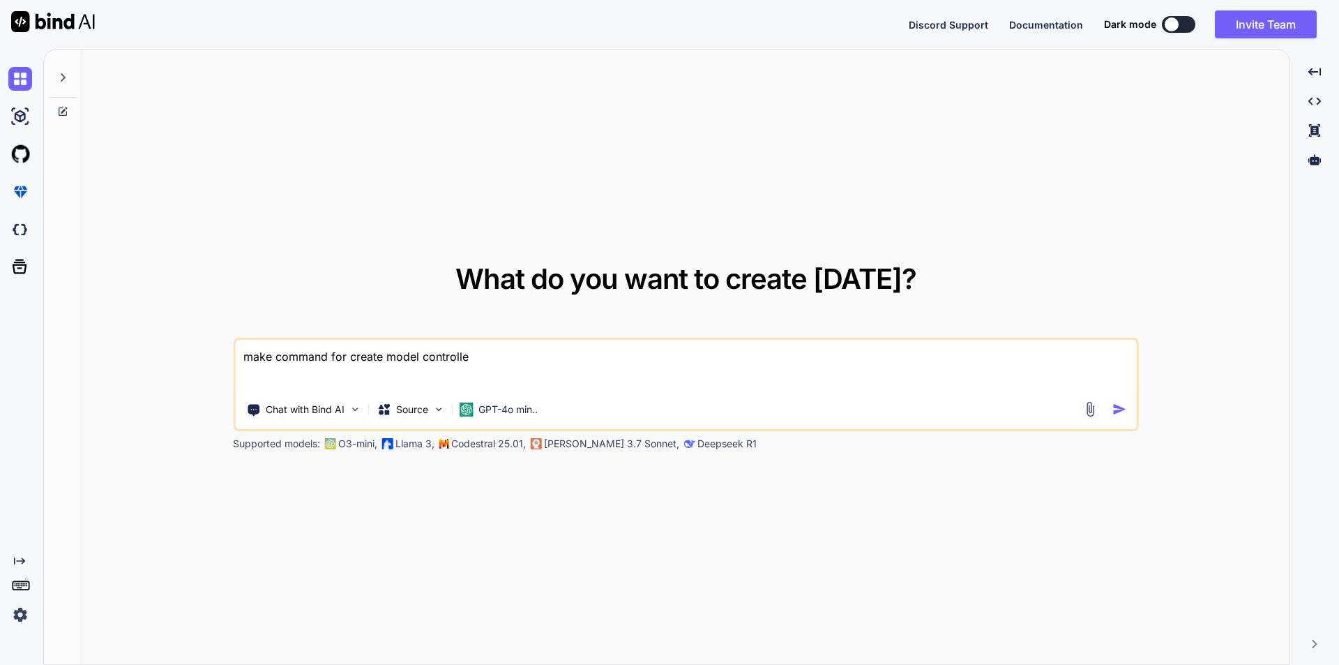
type textarea "make command for create model controller"
type textarea "x"
type textarea "make command for create model controller"
type textarea "x"
type textarea "make command for create model controller n"
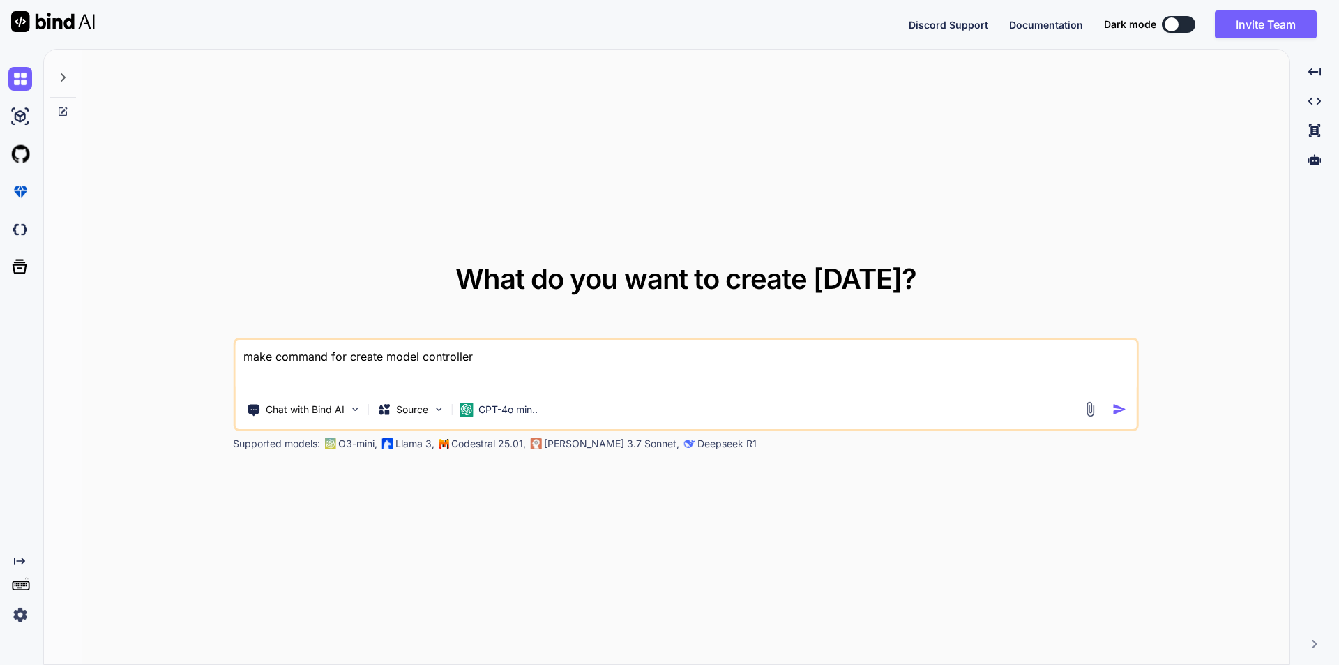
type textarea "x"
type textarea "make command for create model controller na"
type textarea "x"
type textarea "make command for create model controller nad"
type textarea "x"
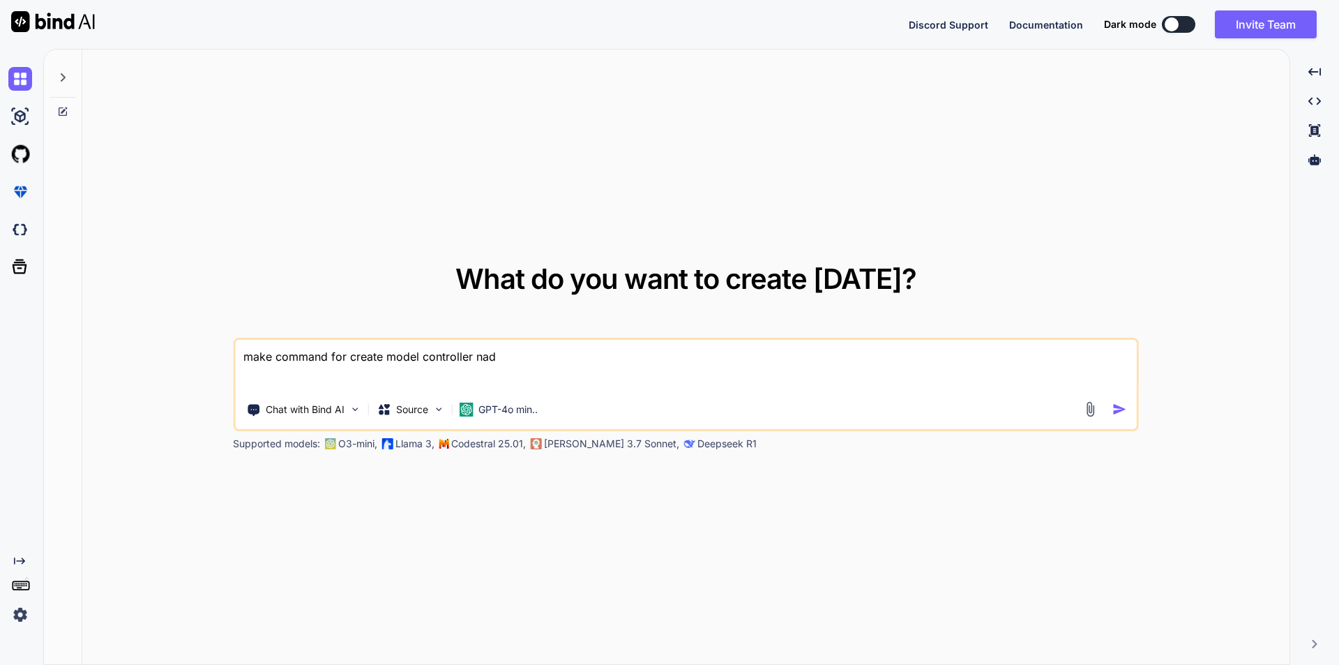
type textarea "make command for create model controller nad"
type textarea "x"
type textarea "make command for create model controller nad"
type textarea "x"
type textarea "make command for create model controller na"
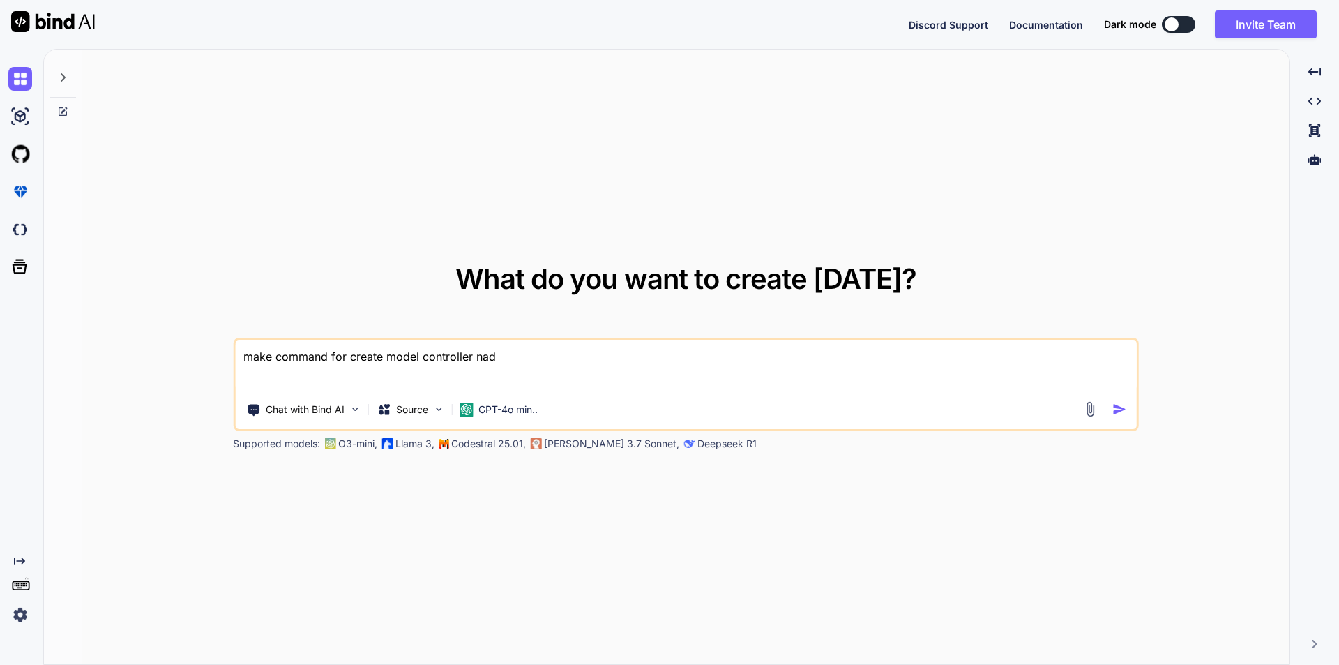
type textarea "x"
type textarea "make command for create model controller n"
type textarea "x"
type textarea "make command for create model controller"
type textarea "x"
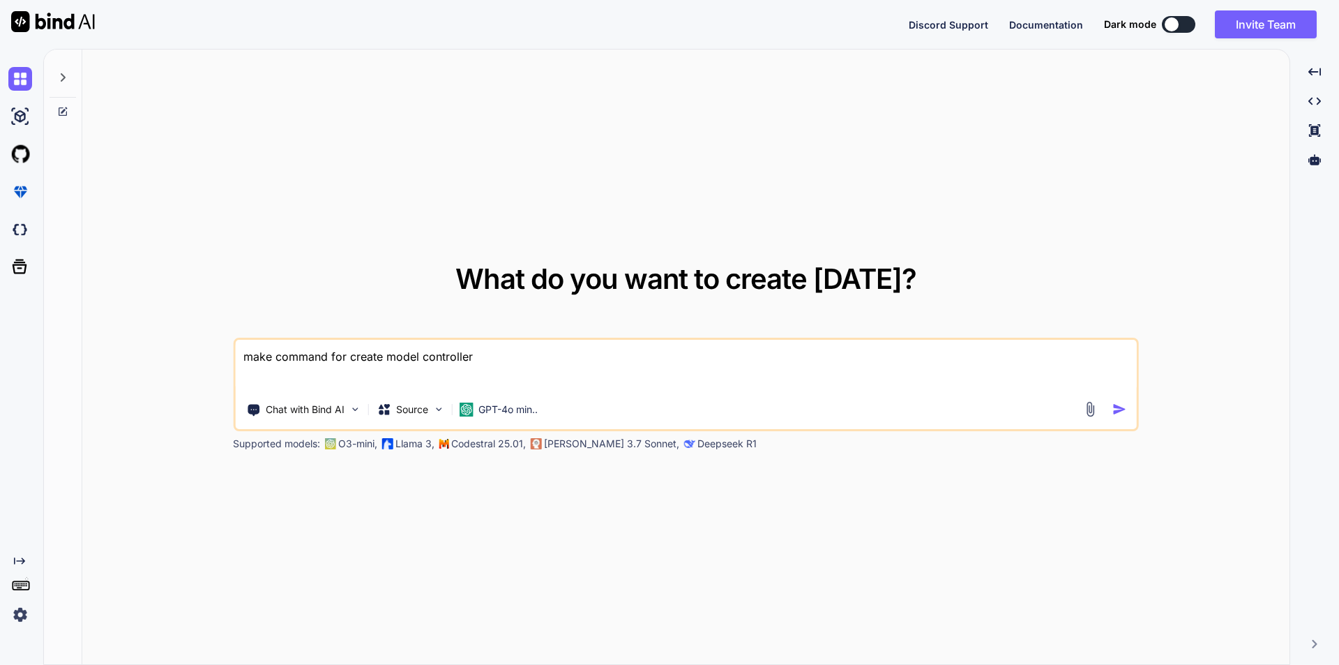
type textarea "make command for create model controller a"
type textarea "x"
type textarea "make command for create model controller an"
type textarea "x"
type textarea "make command for create model controller and"
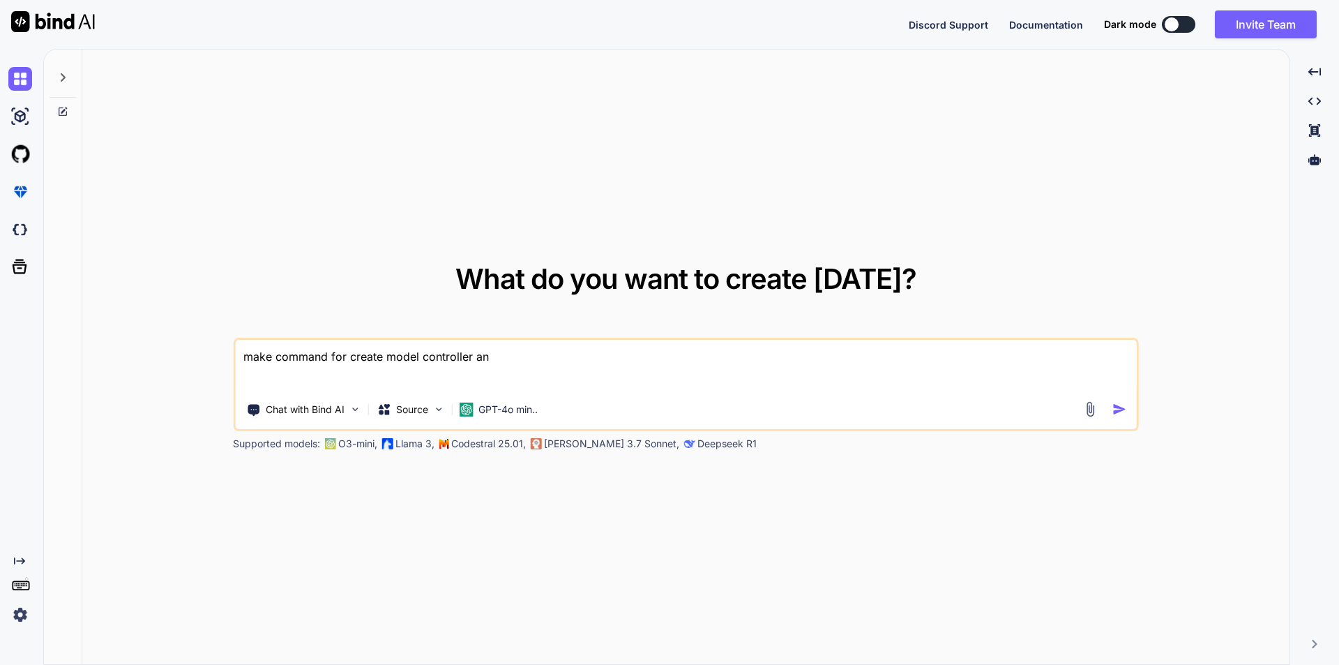
type textarea "x"
type textarea "make command for create model controller and"
type textarea "x"
type textarea "make command for create model controller and m"
type textarea "x"
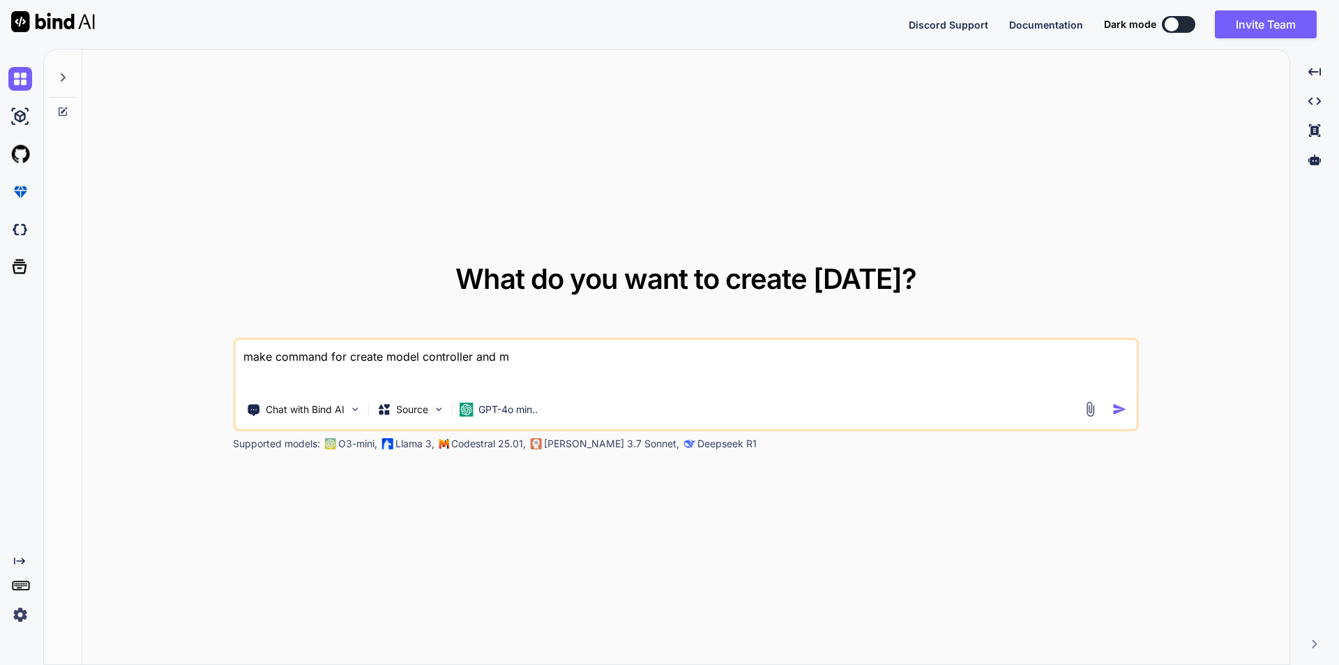
type textarea "make command for create model controller and mi"
type textarea "x"
type textarea "make command for create model controller and mig"
type textarea "x"
type textarea "make command for create model controller and migr"
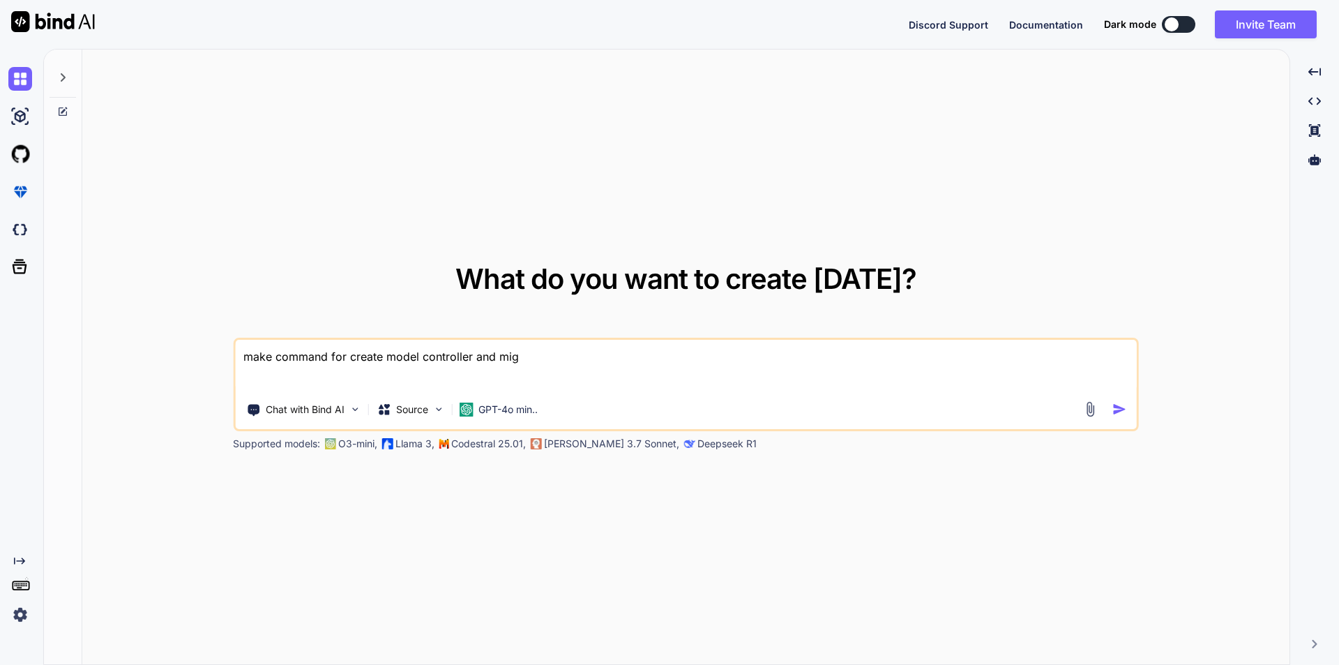
type textarea "x"
type textarea "make command for create model controller and migra"
type textarea "x"
type textarea "make command for create model controller and migrat"
type textarea "x"
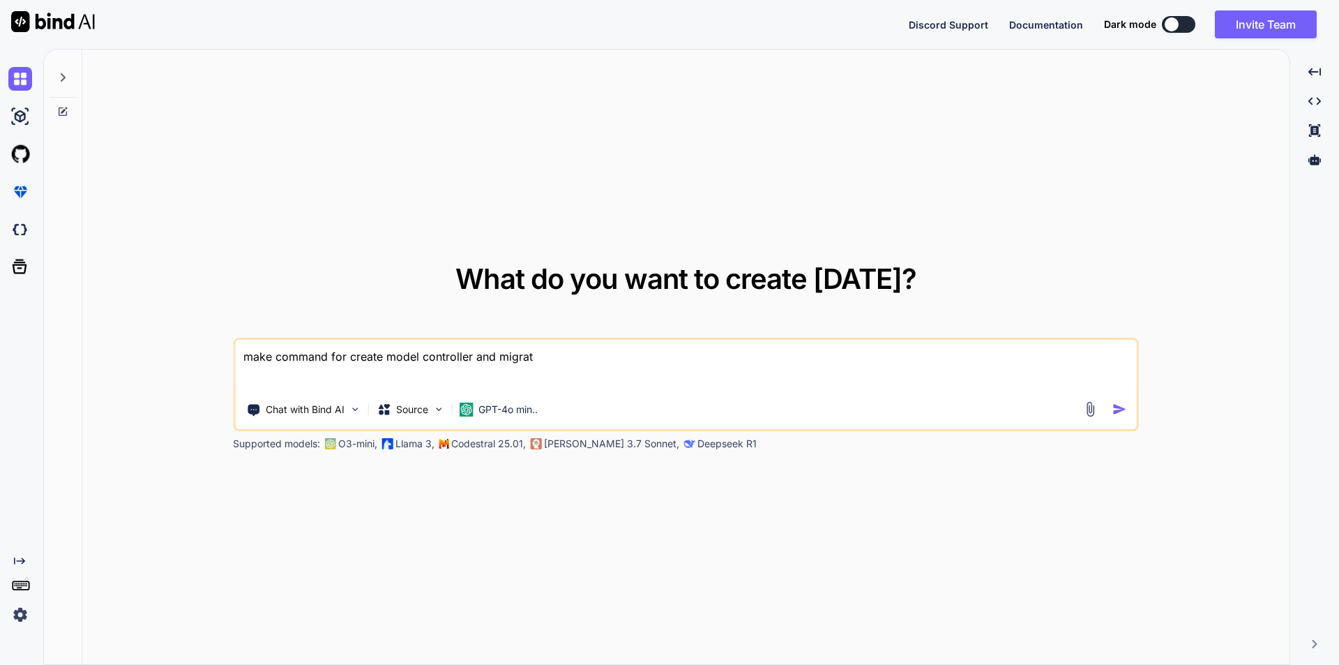
type textarea "make command for create model controller and migrati"
type textarea "x"
type textarea "make command for create model controller and migratio"
type textarea "x"
type textarea "make command for create model controller and migration"
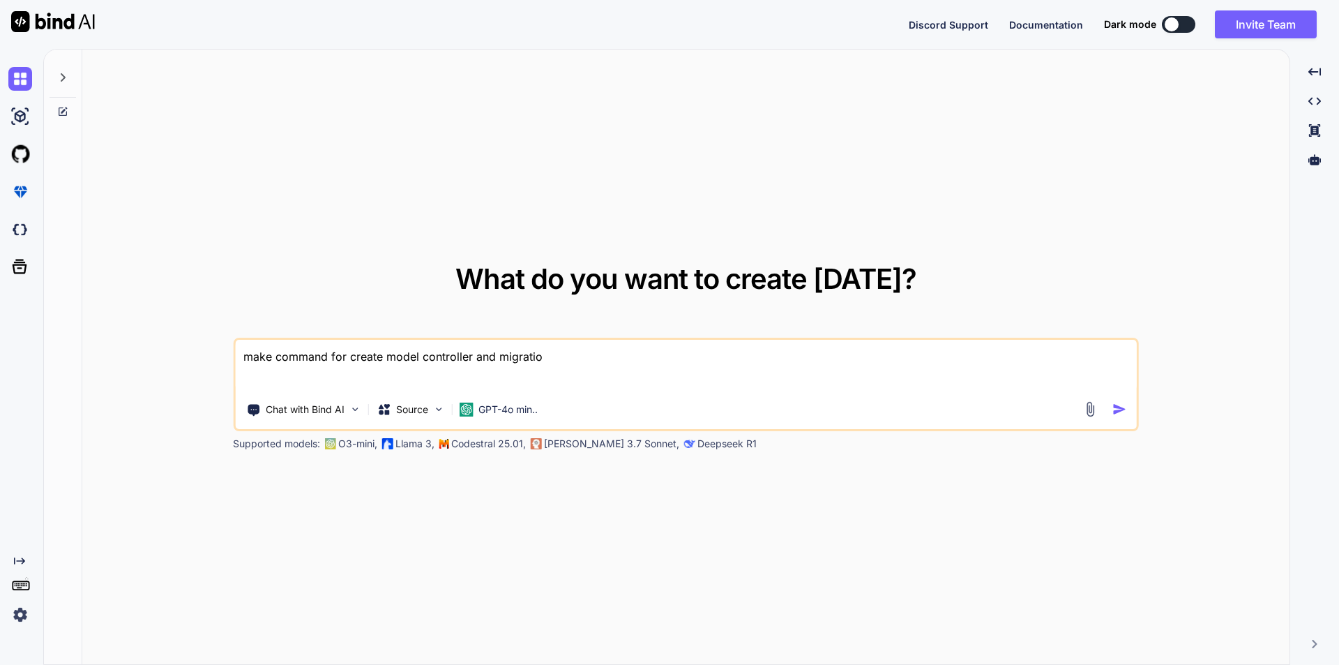
type textarea "x"
type textarea "make command for create model controller and migration"
type textarea "x"
type textarea "make command for create model controller and migration f"
type textarea "x"
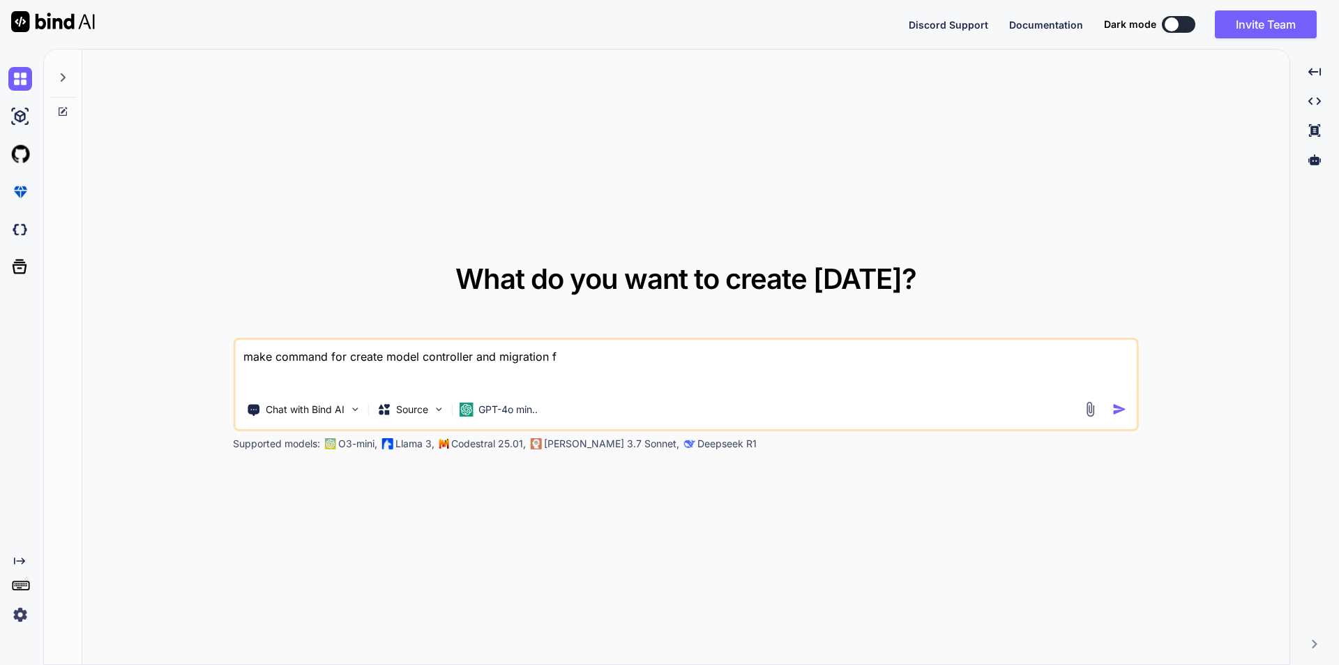
type textarea "make command for create model controller and migration fo"
type textarea "x"
type textarea "make command for create model controller and migration for"
type textarea "x"
type textarea "make command for create model controller and migration for"
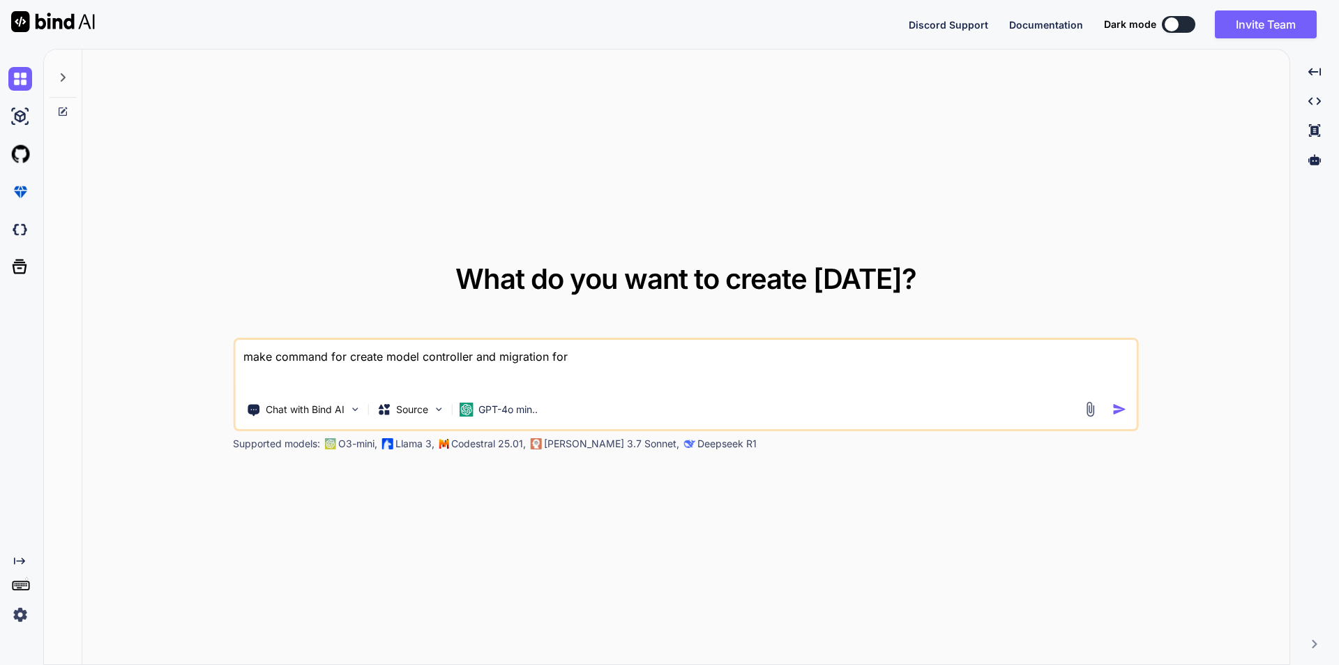
type textarea "x"
paste textarea "Daily Organization Log"
type textarea "make command for create model controller and migration for Daily Organization L…"
type textarea "x"
type textarea "make command for create model controller and migration for Daily Organization L…"
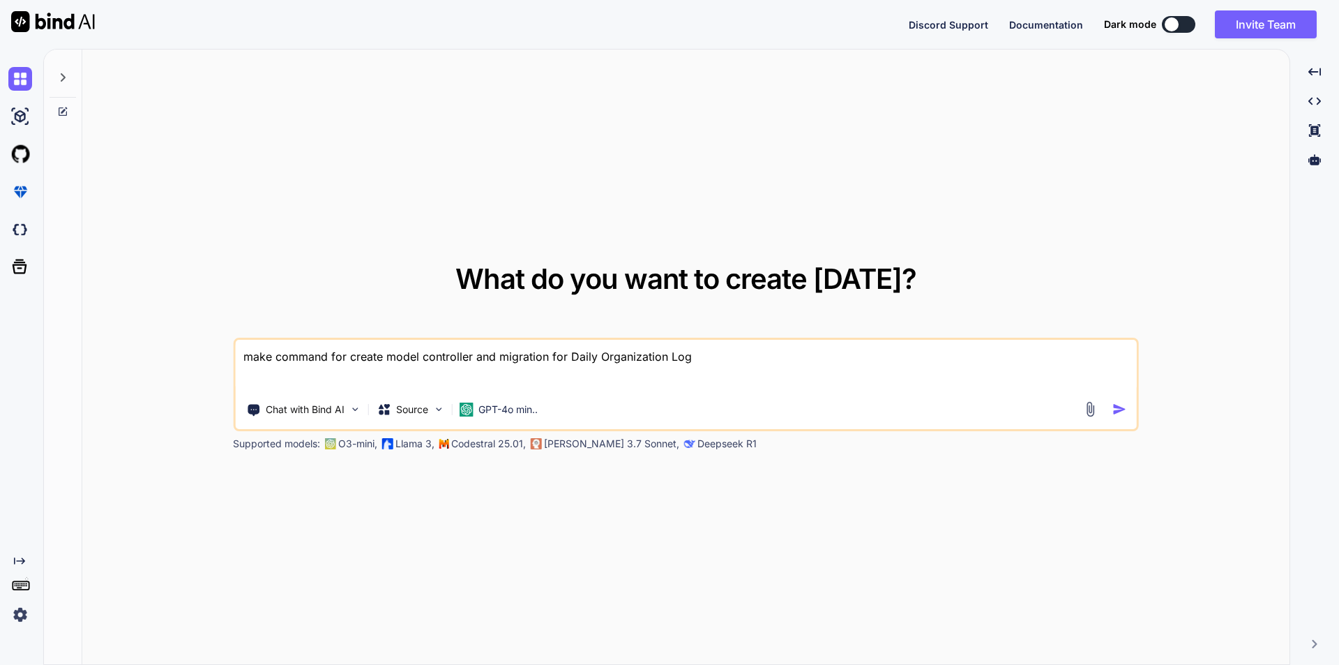
type textarea "x"
type textarea "make command for create model controller and migration for Daily Organization L…"
type textarea "x"
type textarea "make command for create model controller and migration for Daily Organization L…"
type textarea "x"
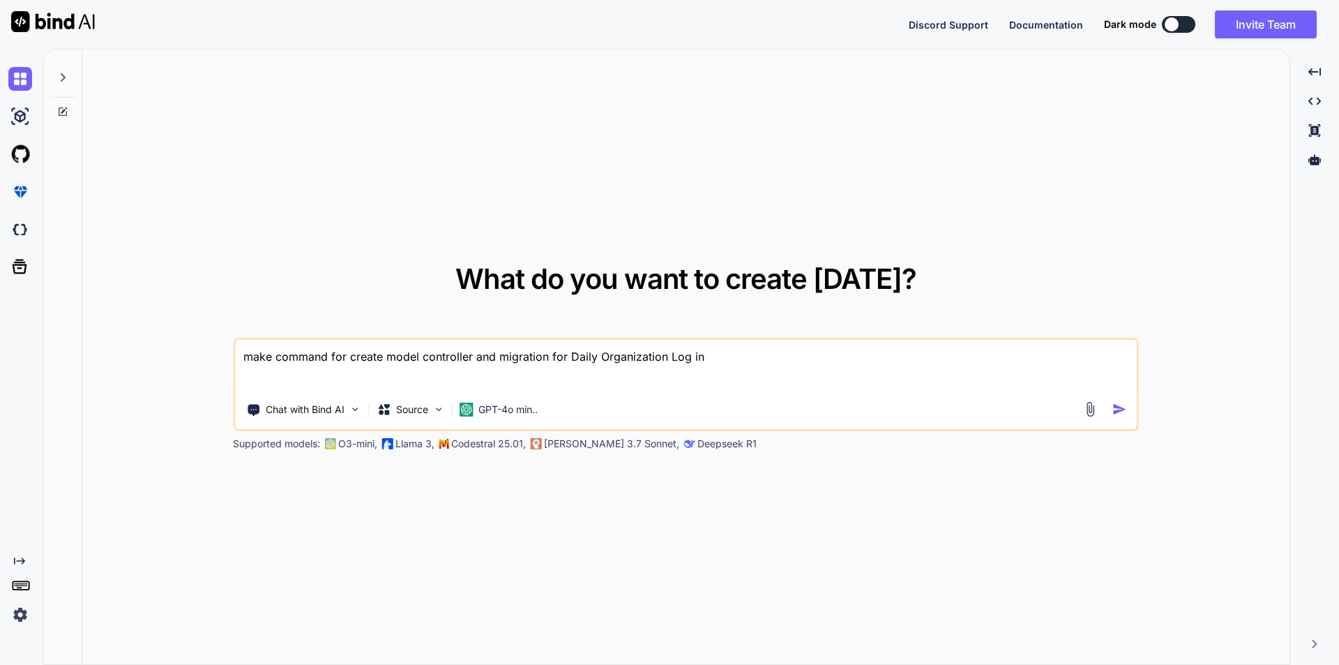
type textarea "make command for create model controller and migration for Daily Organization L…"
type textarea "x"
type textarea "make command for create model controller and migration for Daily Organization L…"
type textarea "x"
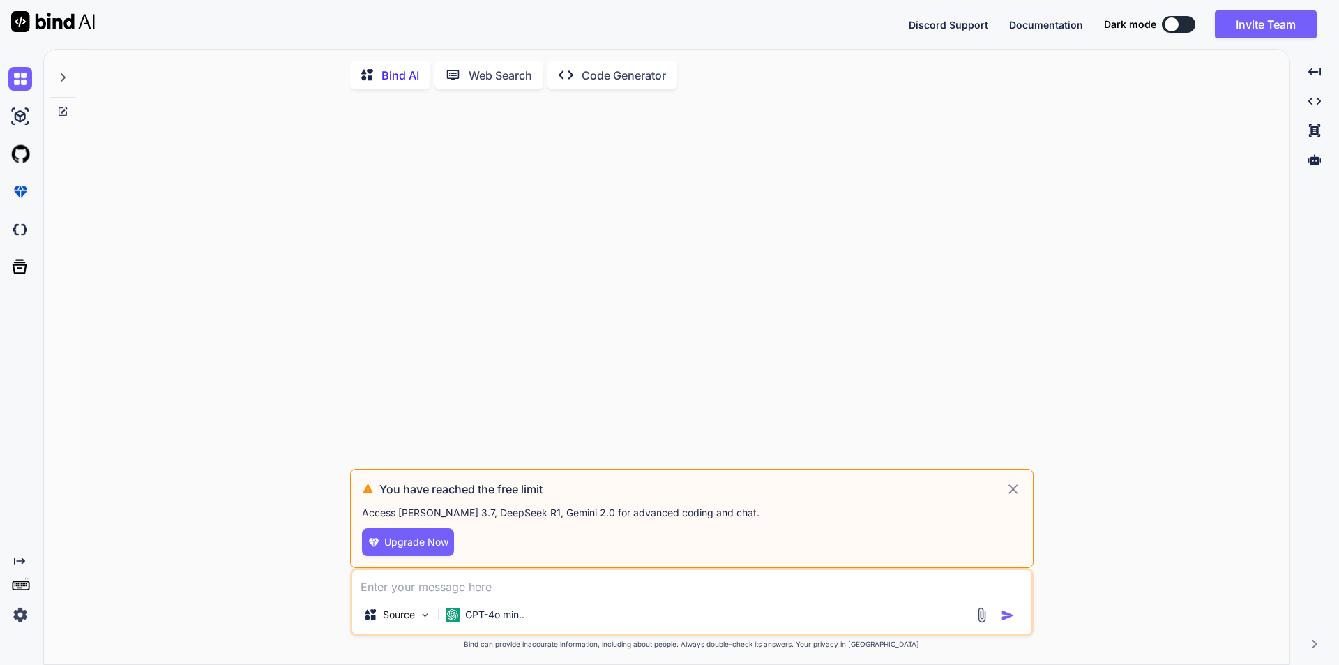
click at [1011, 487] on icon at bounding box center [1013, 488] width 16 height 17
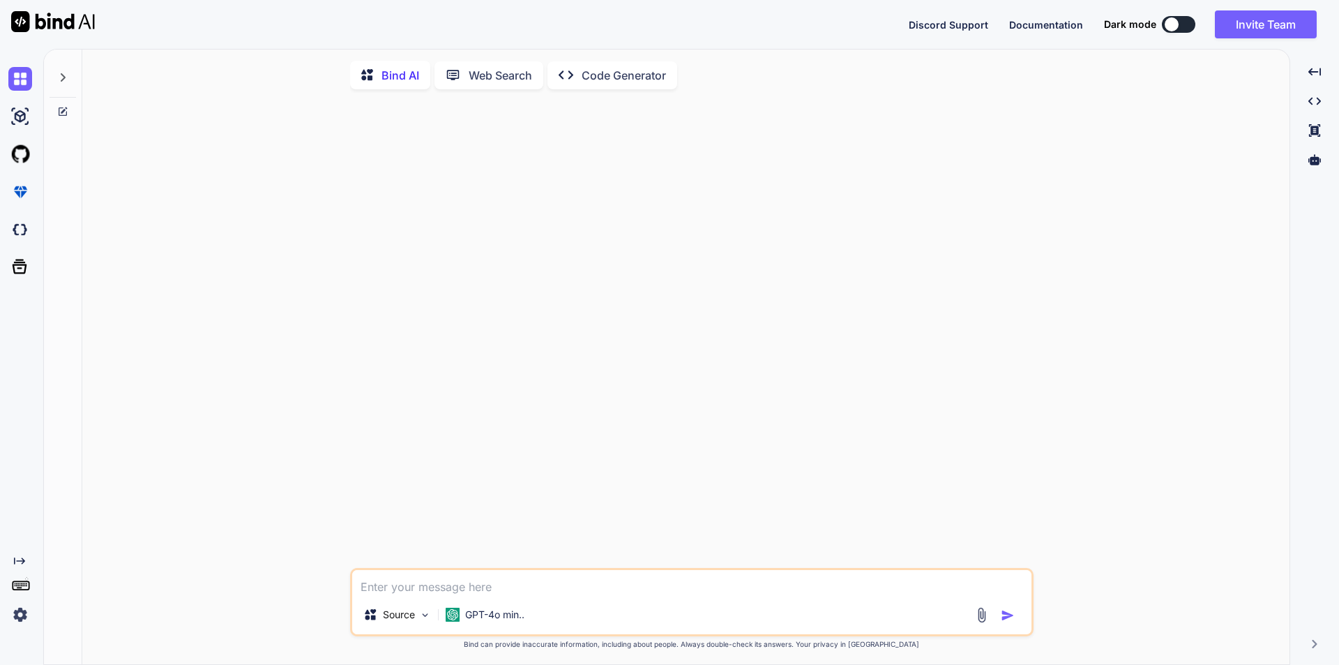
click at [23, 616] on img at bounding box center [20, 614] width 24 height 24
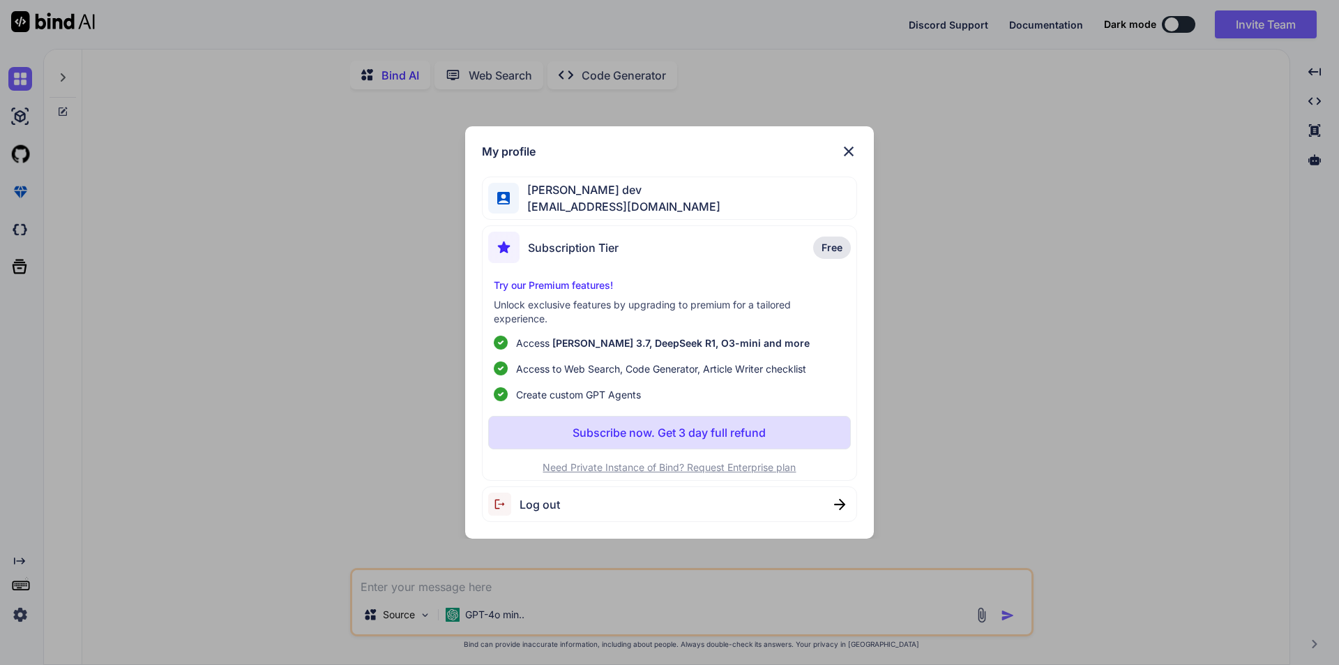
click at [538, 506] on span "Log out" at bounding box center [539, 504] width 40 height 17
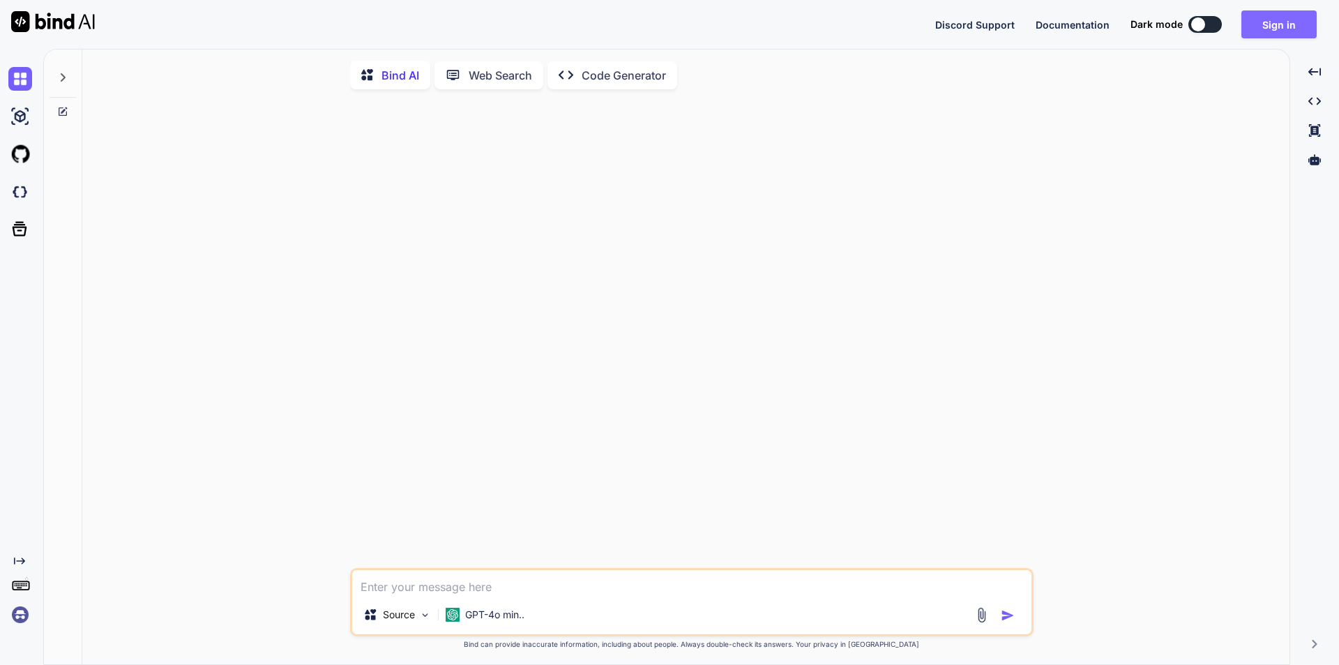
click at [1291, 21] on button "Sign in" at bounding box center [1278, 24] width 75 height 28
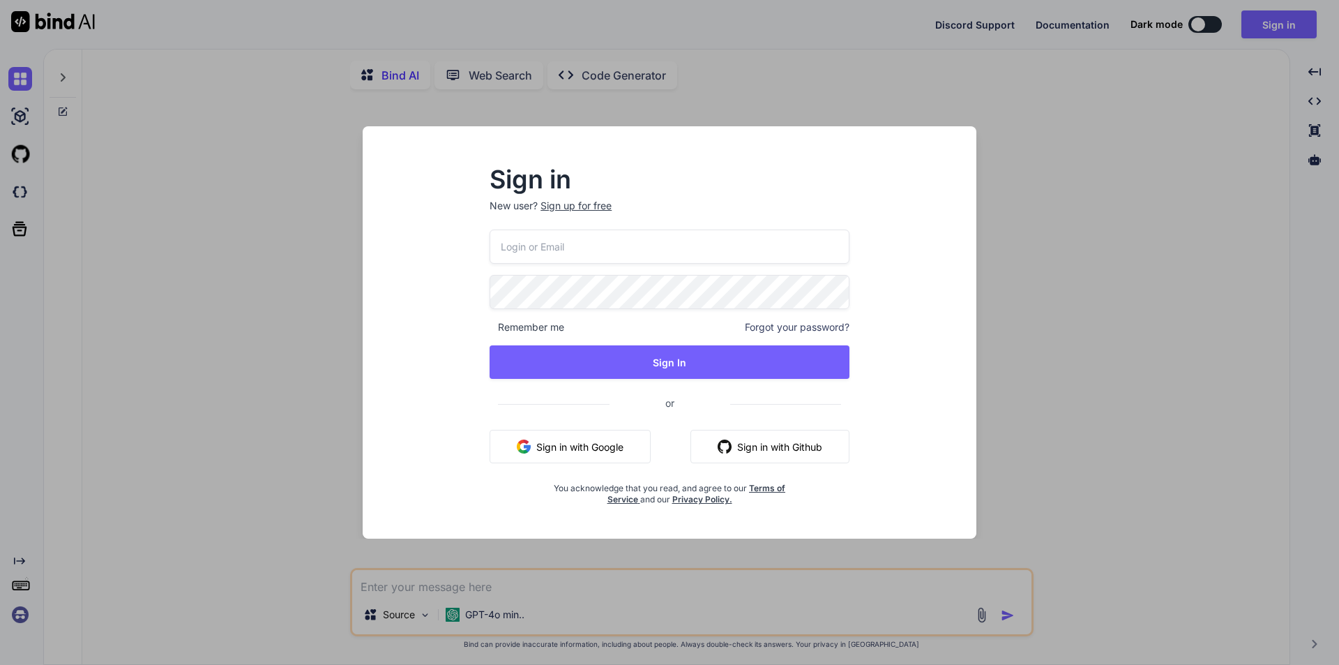
click at [593, 240] on input "email" at bounding box center [670, 246] width 360 height 34
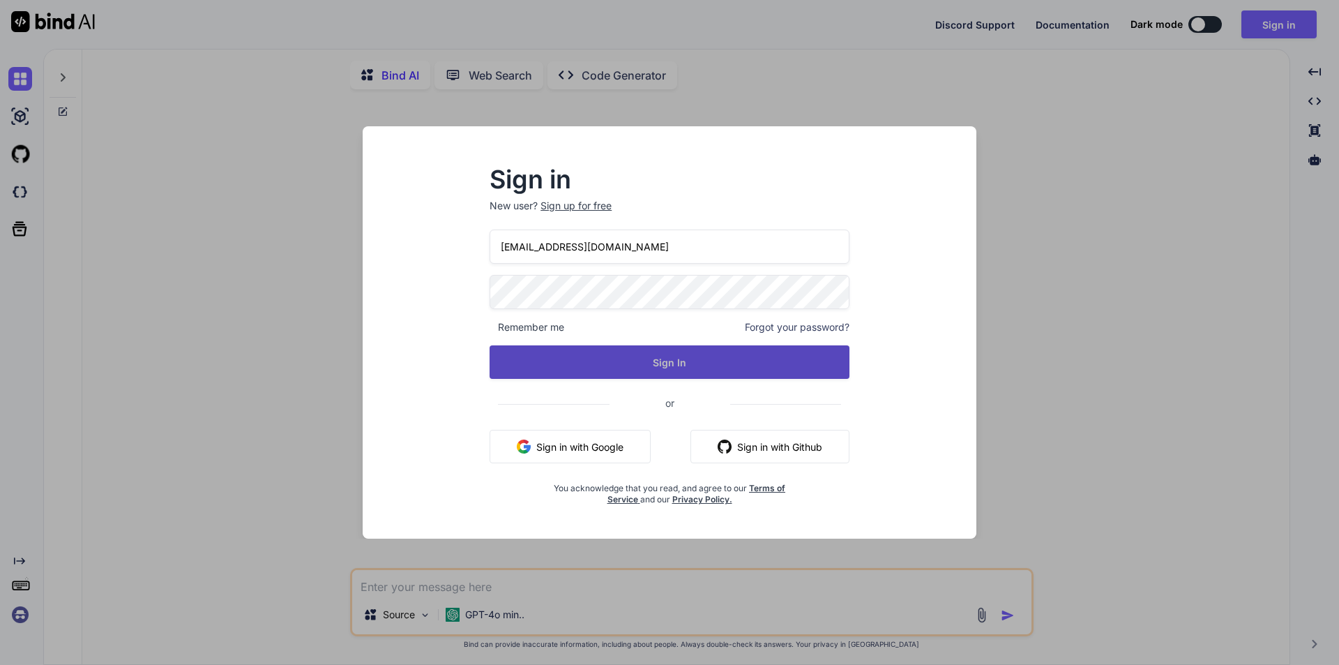
click at [677, 355] on button "Sign In" at bounding box center [670, 361] width 360 height 33
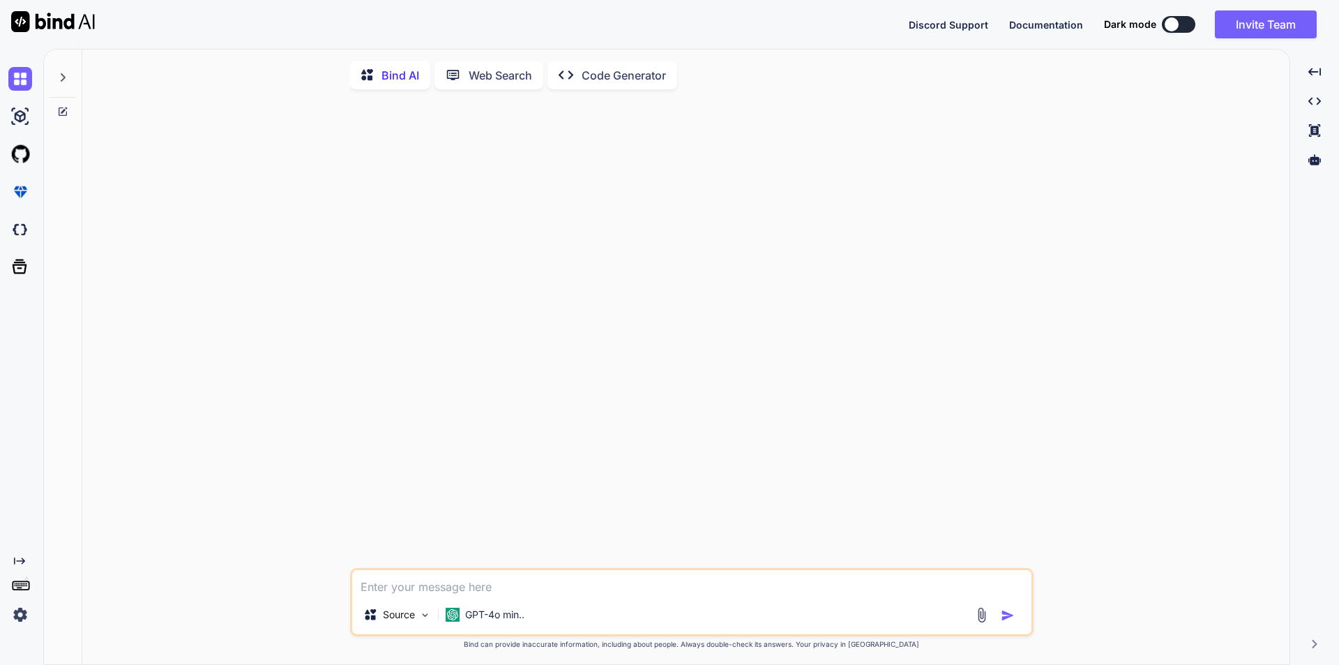
click at [583, 591] on textarea at bounding box center [691, 582] width 679 height 25
paste textarea "Daily Organization Log"
click at [1002, 615] on img "button" at bounding box center [1008, 615] width 14 height 14
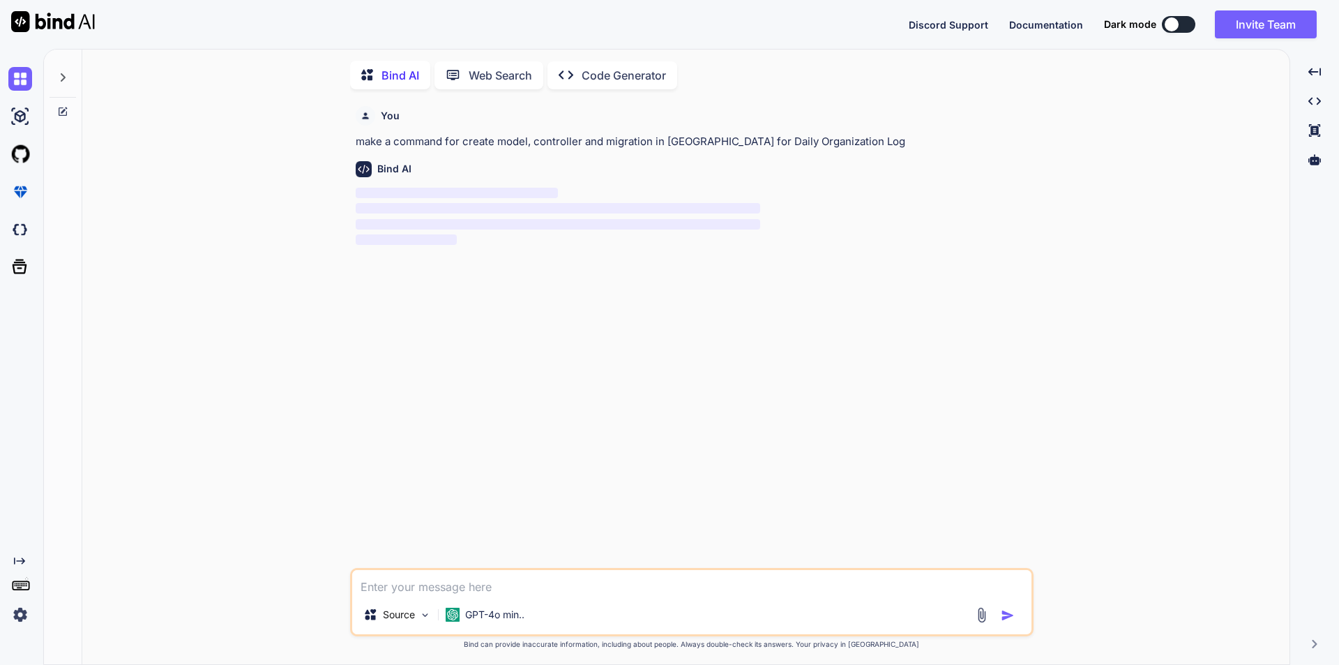
scroll to position [6, 0]
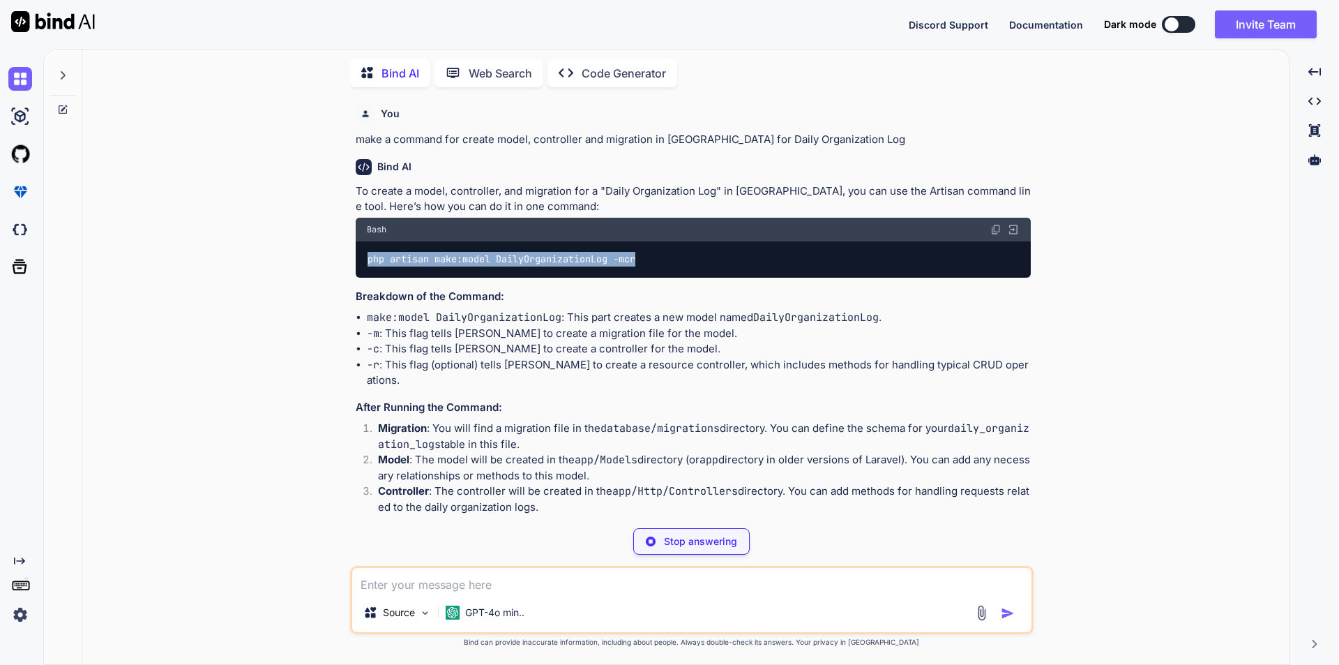
drag, startPoint x: 367, startPoint y: 260, endPoint x: 659, endPoint y: 261, distance: 291.5
click at [659, 261] on div "php artisan make:model DailyOrganizationLog -mcr" at bounding box center [693, 259] width 675 height 36
copy code "php artisan make:model DailyOrganizationLog -mcr"
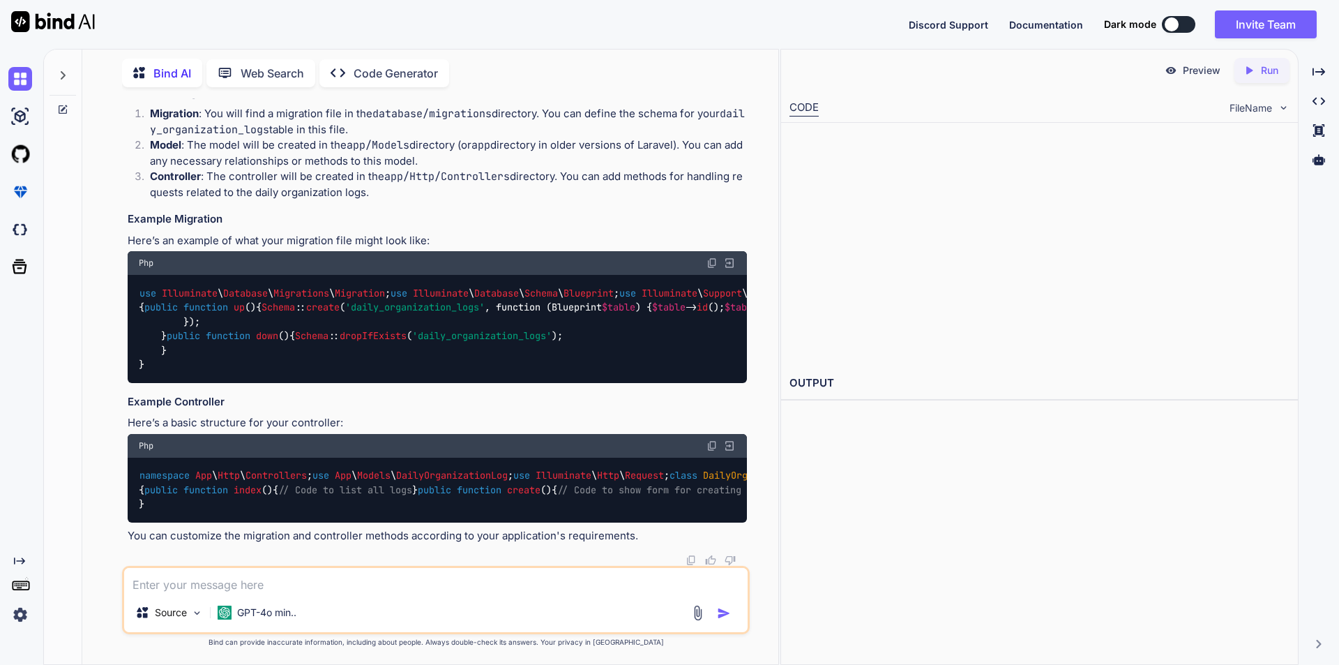
scroll to position [434, 0]
drag, startPoint x: 206, startPoint y: 314, endPoint x: 441, endPoint y: 340, distance: 237.1
click at [441, 340] on div "use Illuminate \ Database \ Migrations \ Migration ; use Illuminate \ Database …" at bounding box center [437, 328] width 619 height 107
copy code "$table -> date ( 'log_date' ); $table -> string ( 'activity' ); $table -> text …"
click at [683, 410] on h3 "Example Controller" at bounding box center [437, 402] width 619 height 16
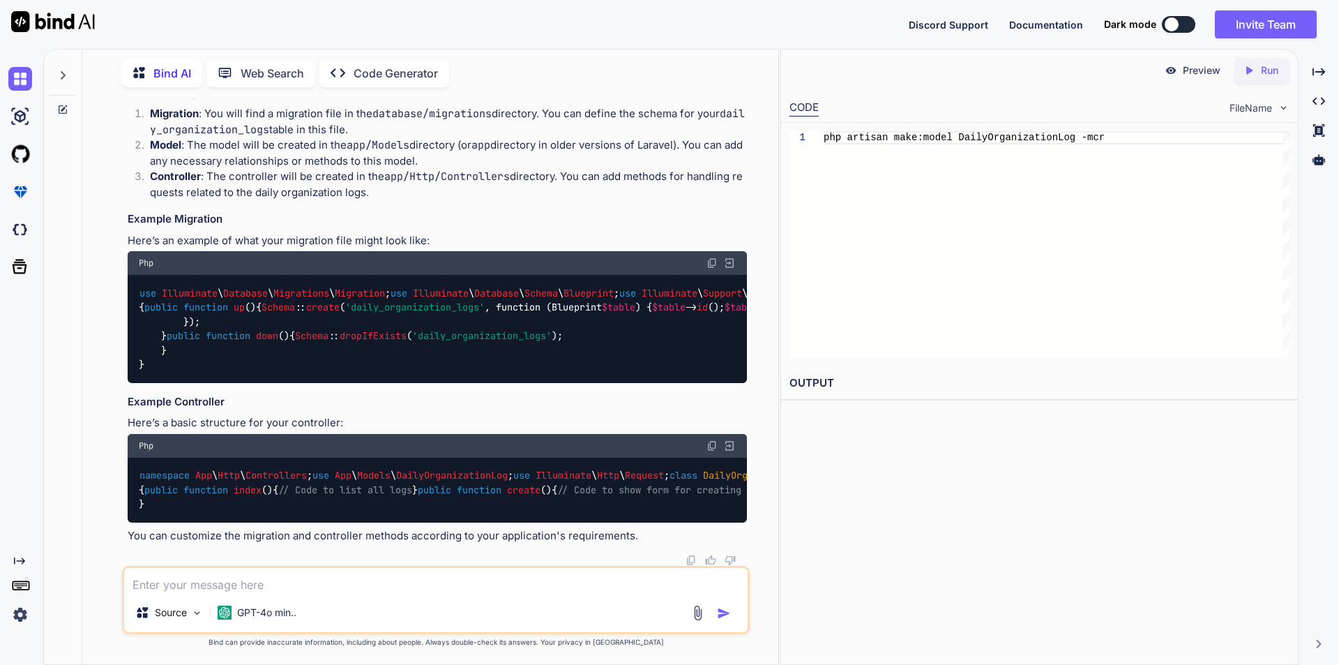
scroll to position [1097, 0]
click at [233, 591] on textarea at bounding box center [435, 580] width 623 height 25
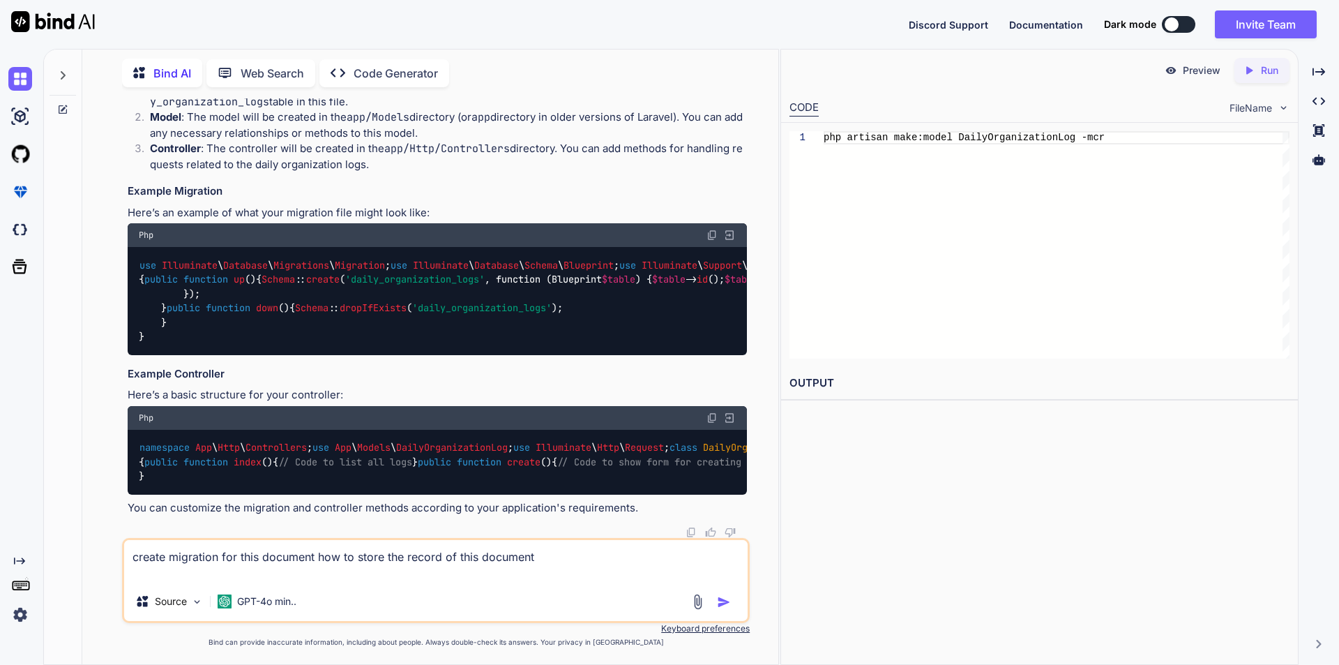
paste textarea "Suggested time in mins Tasks to be completed. (It is preferred you follow the s…"
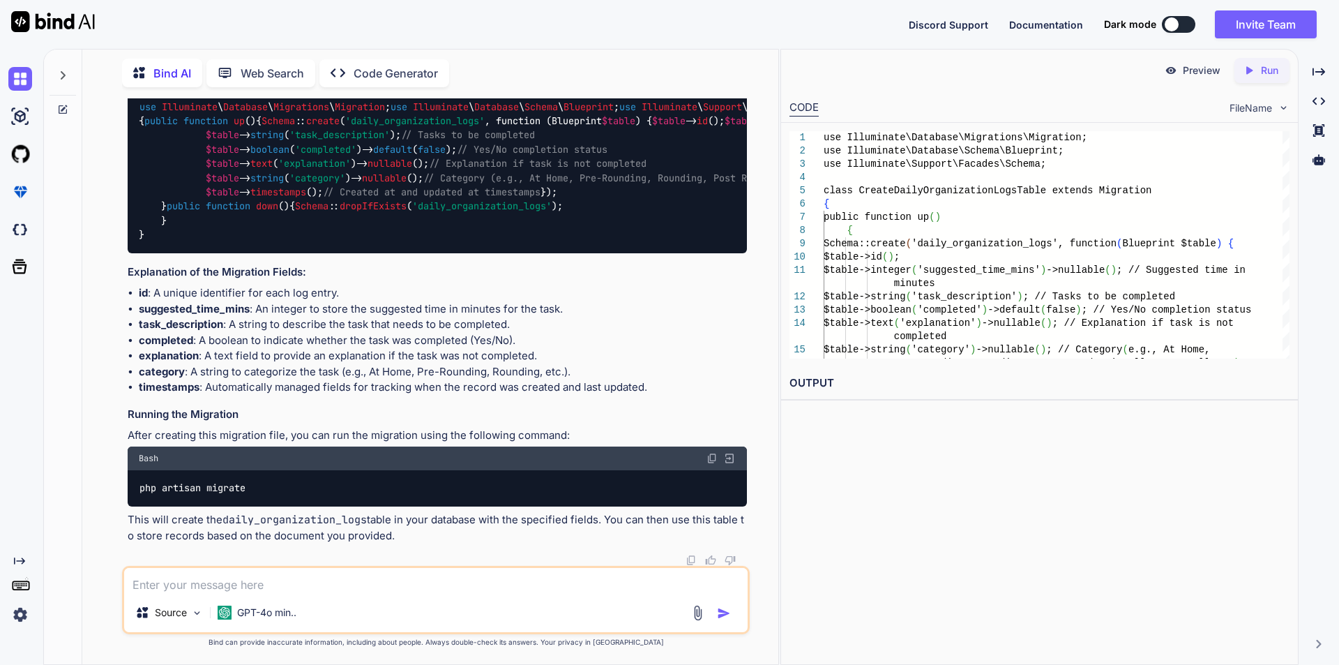
scroll to position [2336, 0]
